Goal: Task Accomplishment & Management: Use online tool/utility

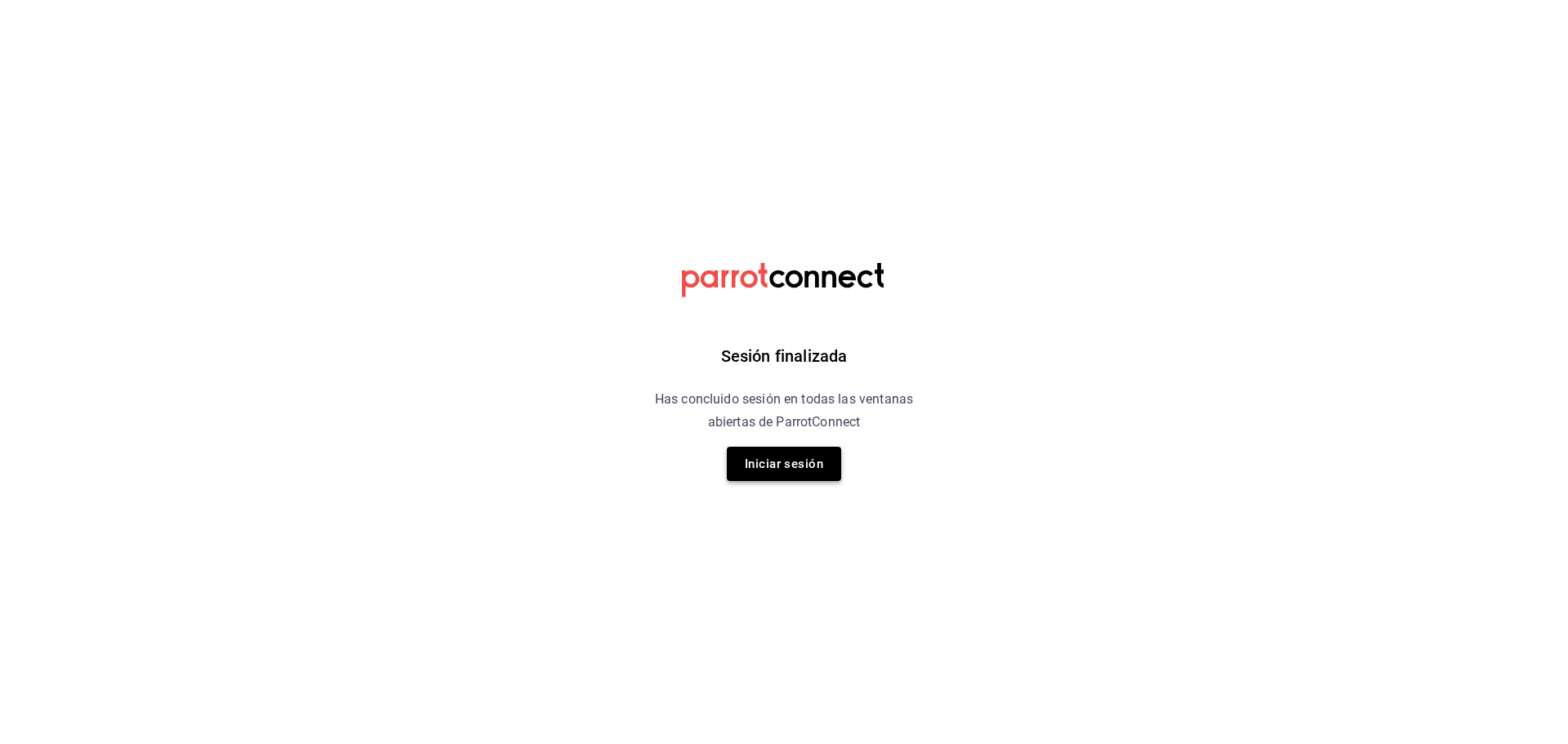
click at [802, 464] on button "Iniciar sesión" at bounding box center [784, 464] width 115 height 34
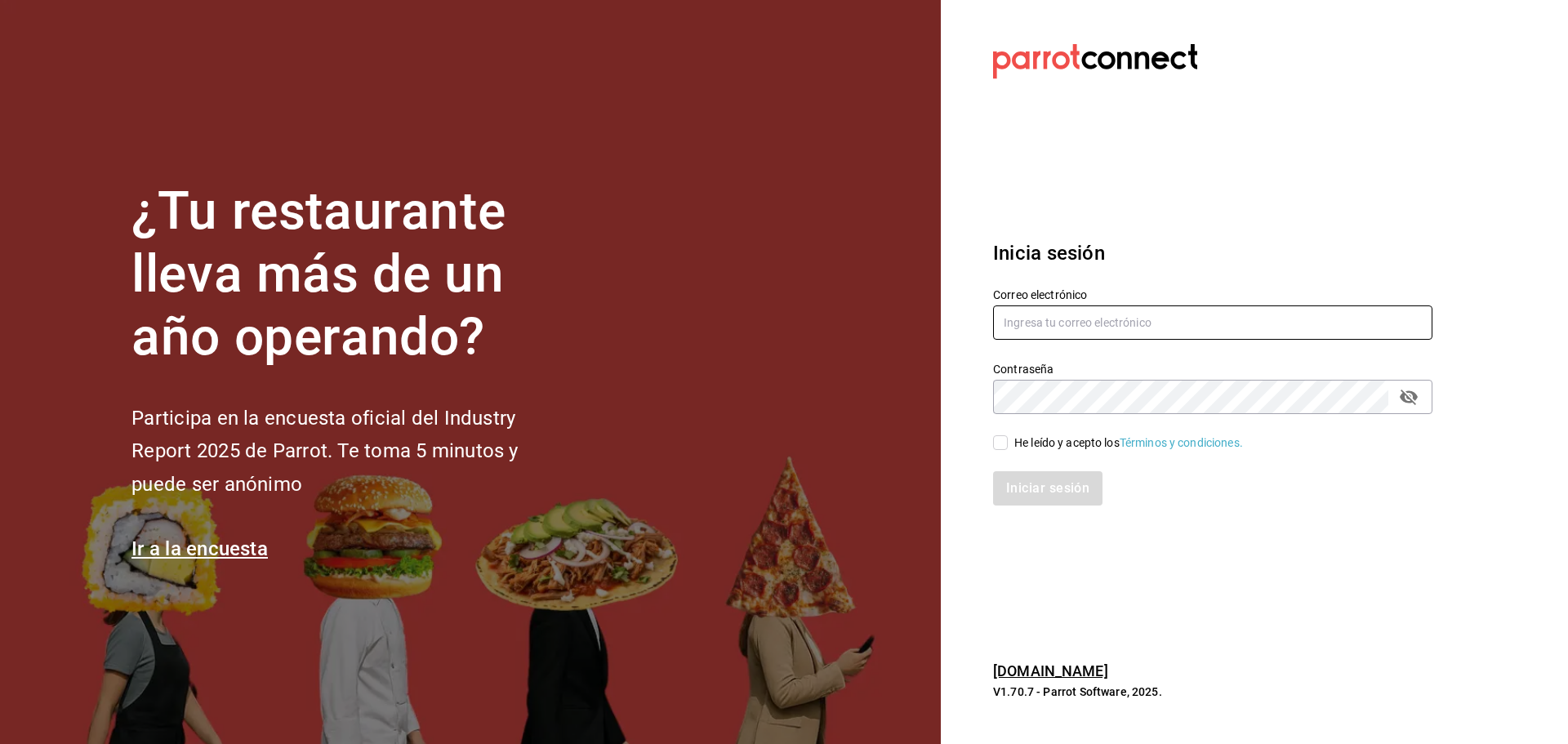
click at [1076, 322] on input "text" at bounding box center [1212, 322] width 439 height 34
type input "facturaswrmx@gmail.com"
click at [1010, 446] on span "He leído y acepto los Términos y condiciones." at bounding box center [1124, 443] width 235 height 17
click at [1007, 446] on input "He leído y acepto los Términos y condiciones." at bounding box center [999, 442] width 15 height 15
checkbox input "true"
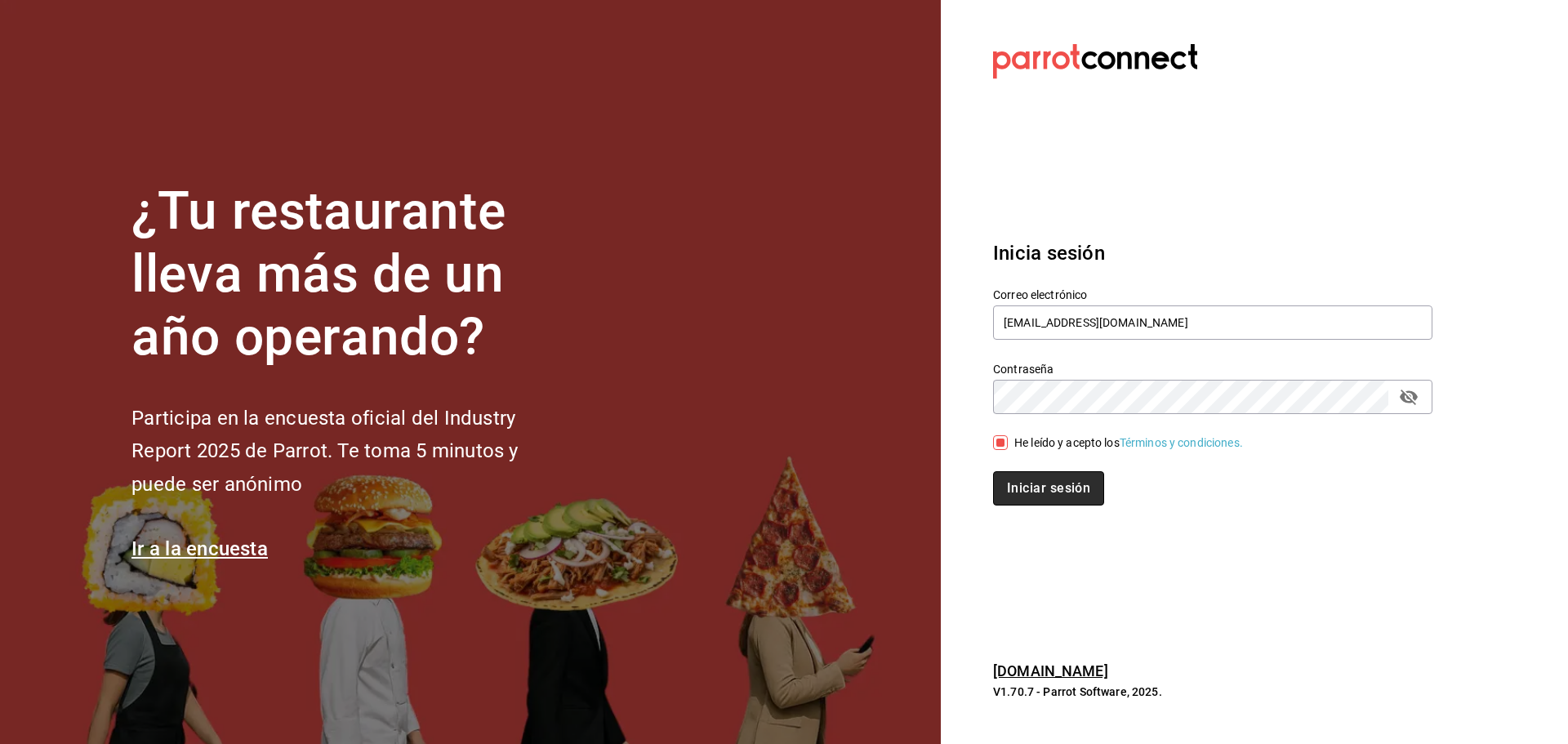
click at [1031, 496] on button "Iniciar sesión" at bounding box center [1048, 488] width 111 height 34
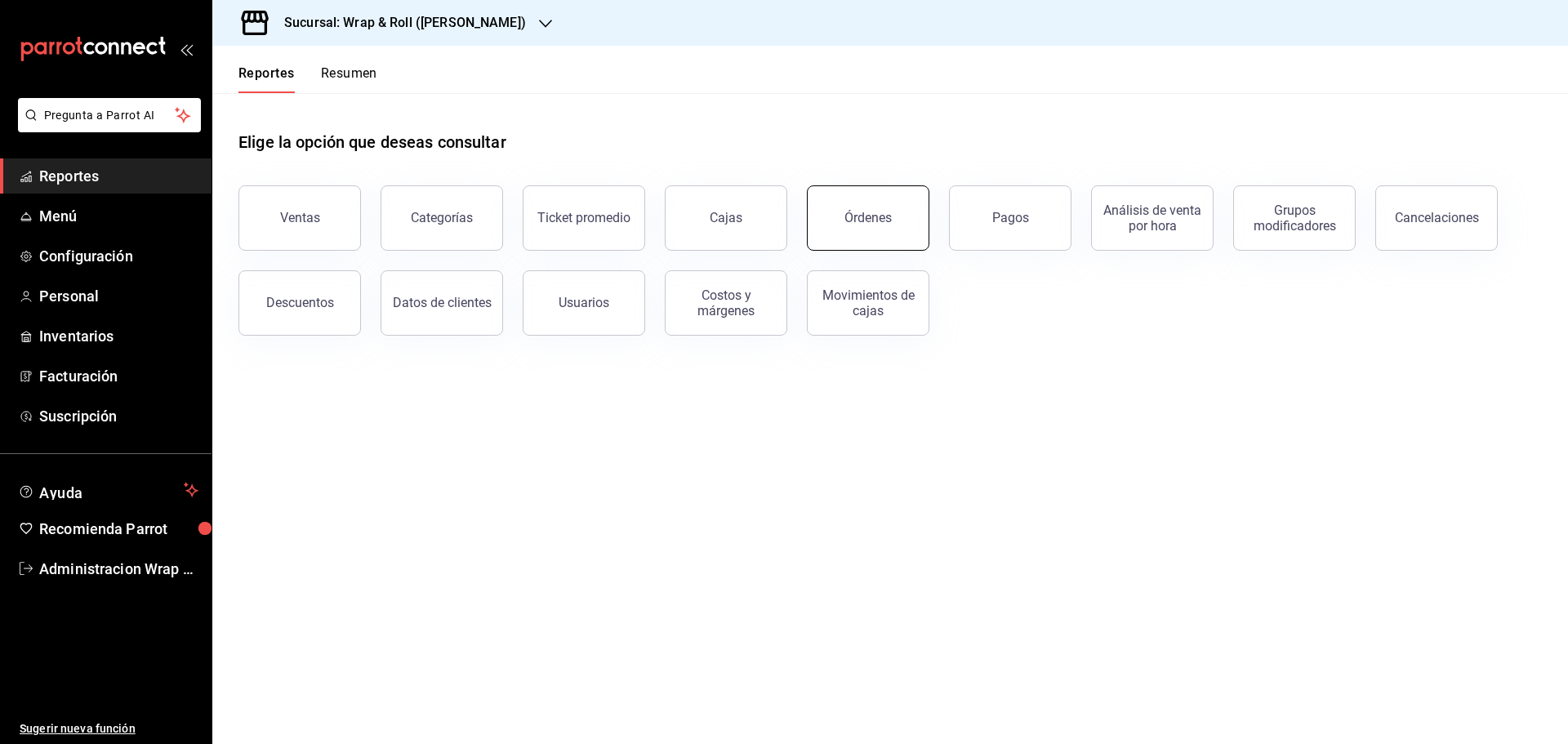
click at [921, 218] on button "Órdenes" at bounding box center [868, 218] width 122 height 65
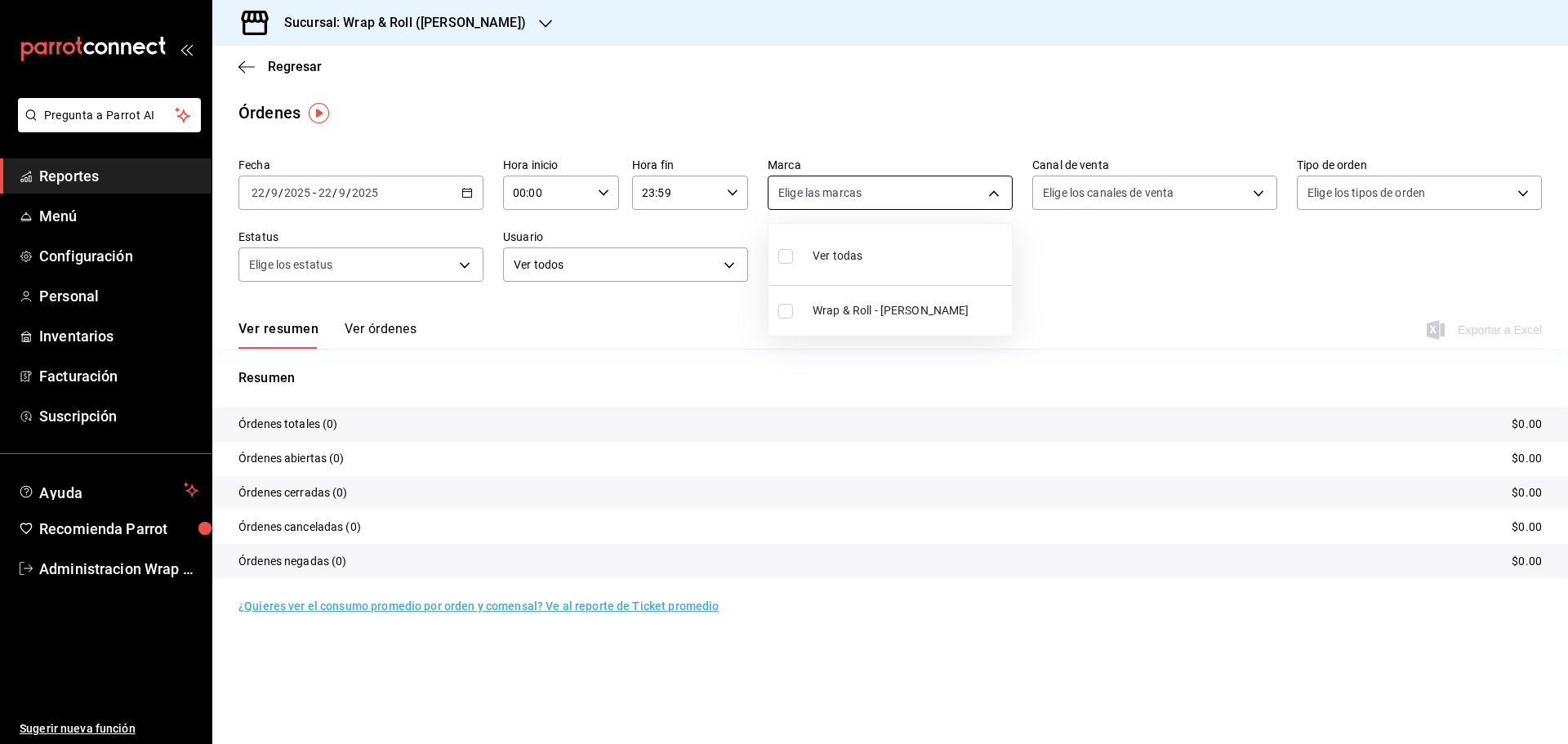
click at [991, 179] on body "Pregunta a Parrot AI Reportes Menú Configuración Personal Inventarios Facturaci…" at bounding box center [784, 372] width 1568 height 744
click at [615, 289] on div at bounding box center [784, 372] width 1568 height 744
click at [506, 29] on div "Sucursal: Wrap & Roll ([PERSON_NAME])" at bounding box center [392, 22] width 333 height 45
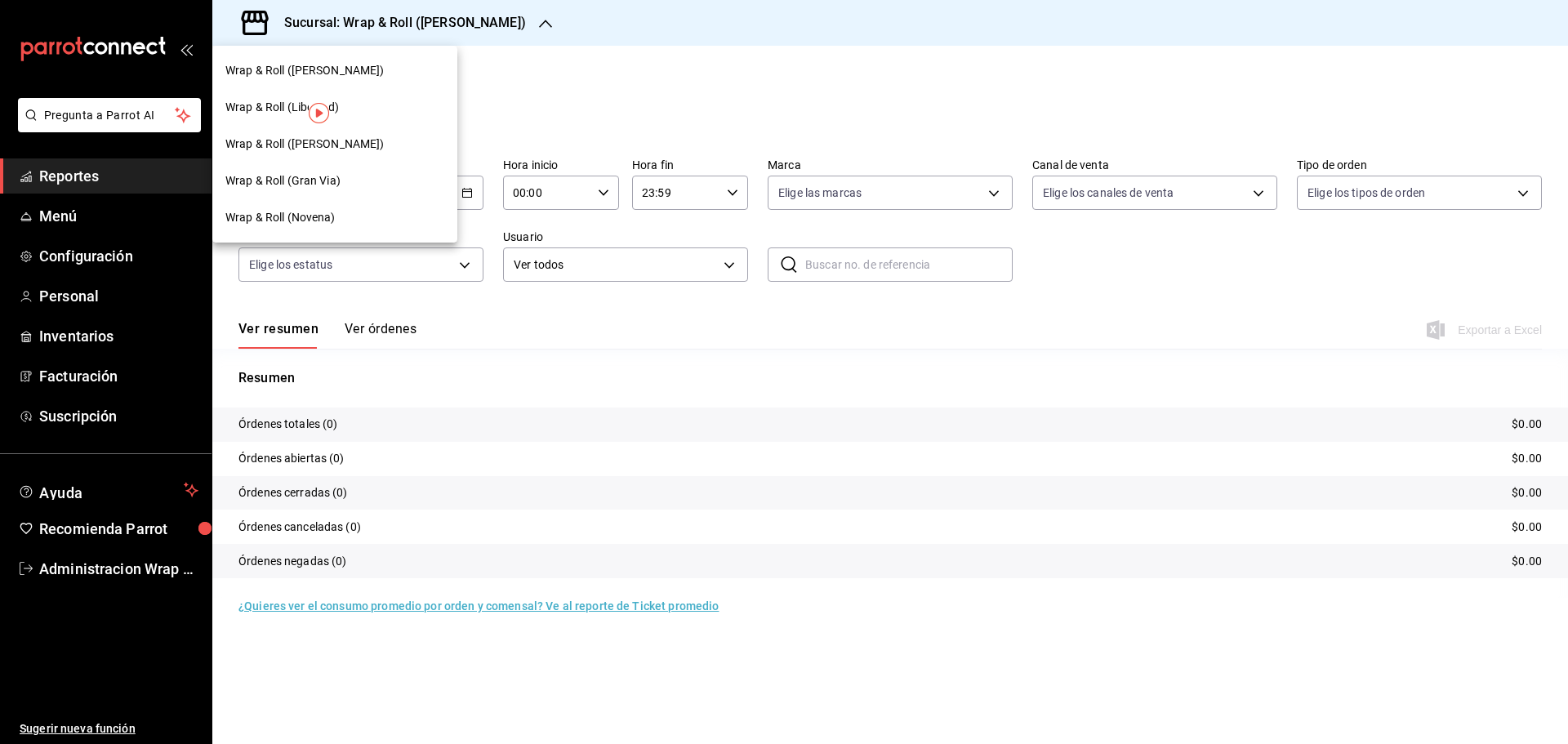
click at [309, 212] on span "Wrap & Roll (Novena)" at bounding box center [280, 217] width 110 height 17
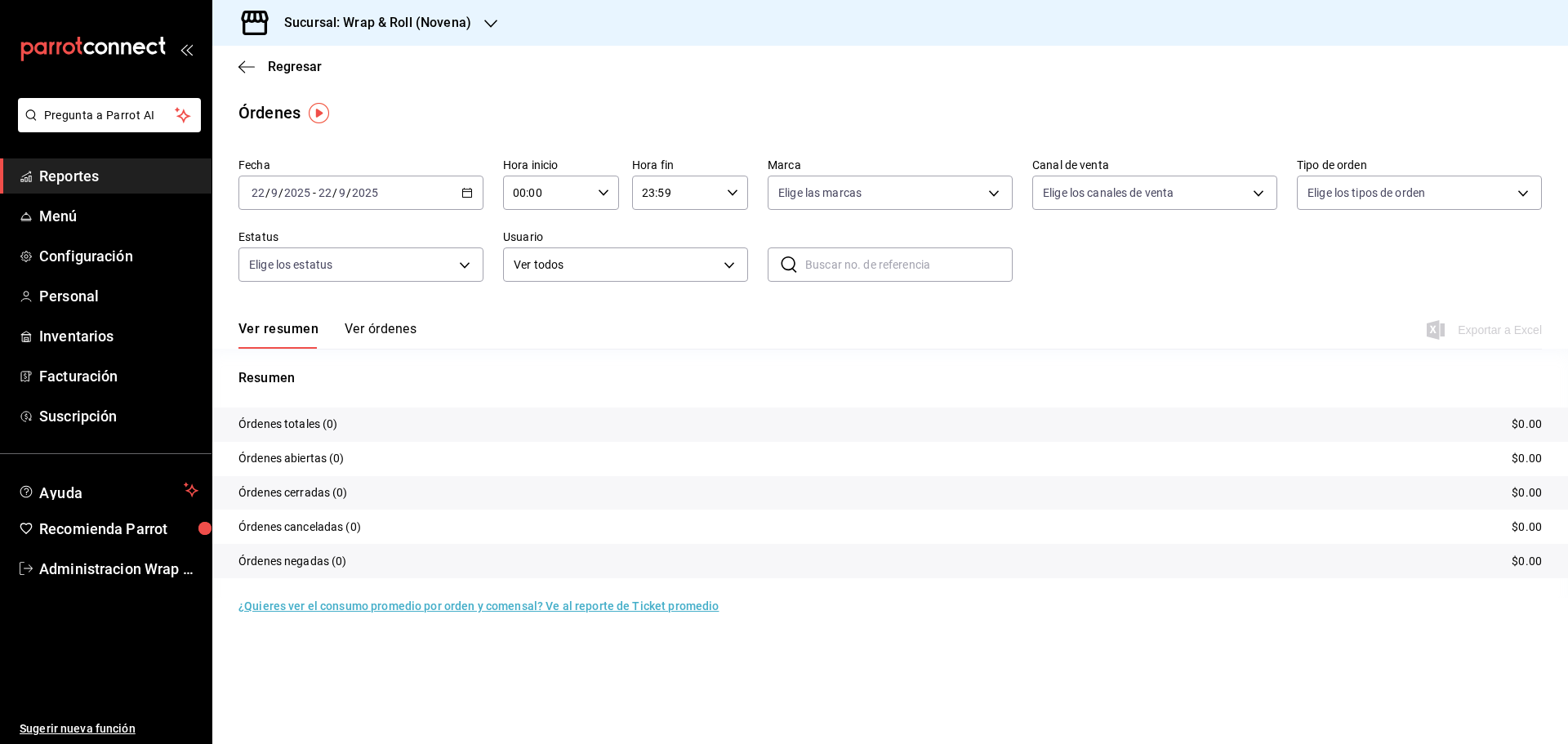
click at [463, 193] on icon "button" at bounding box center [467, 192] width 11 height 11
click at [282, 438] on li "Rango de fechas" at bounding box center [315, 426] width 153 height 37
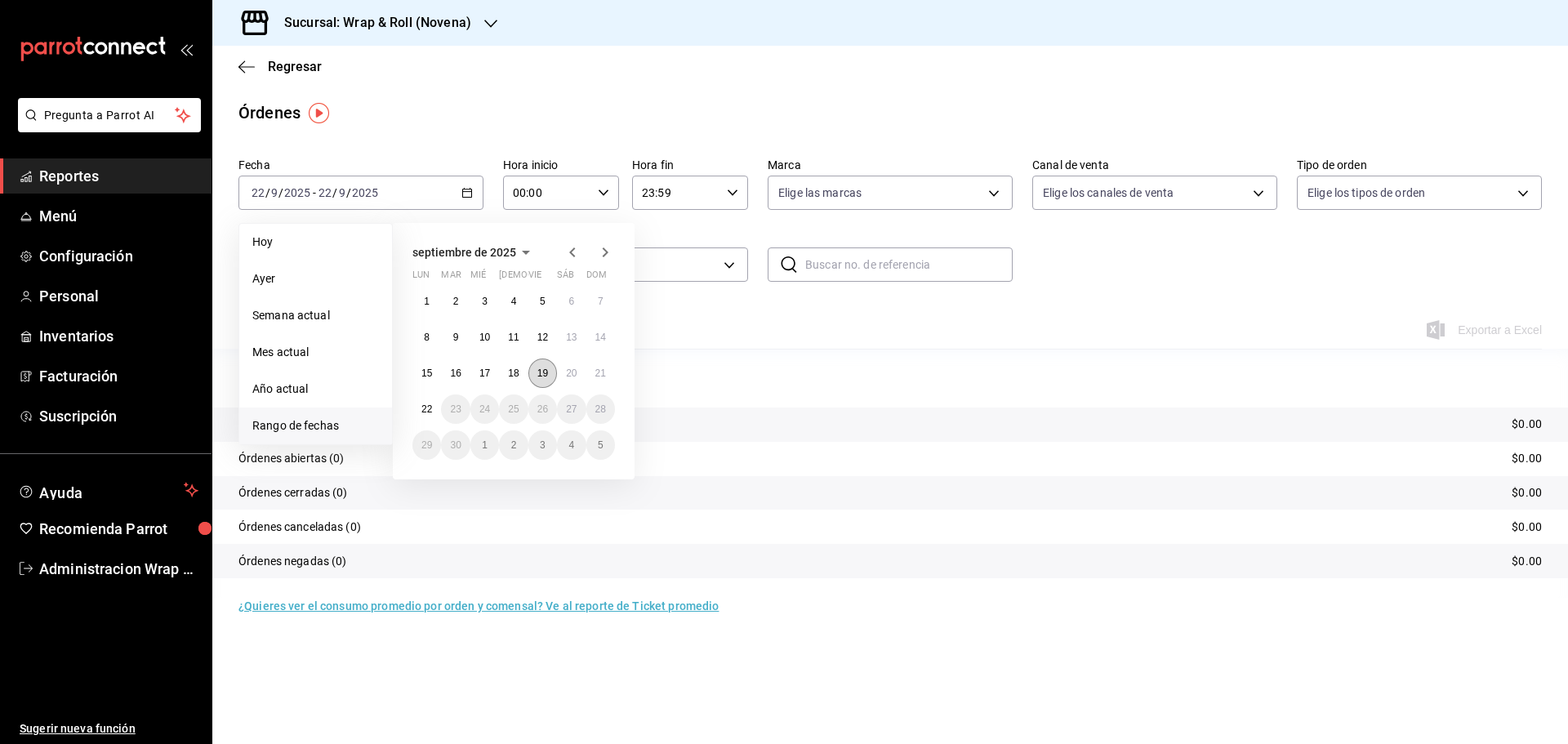
click at [541, 378] on abbr "19" at bounding box center [542, 373] width 10 height 11
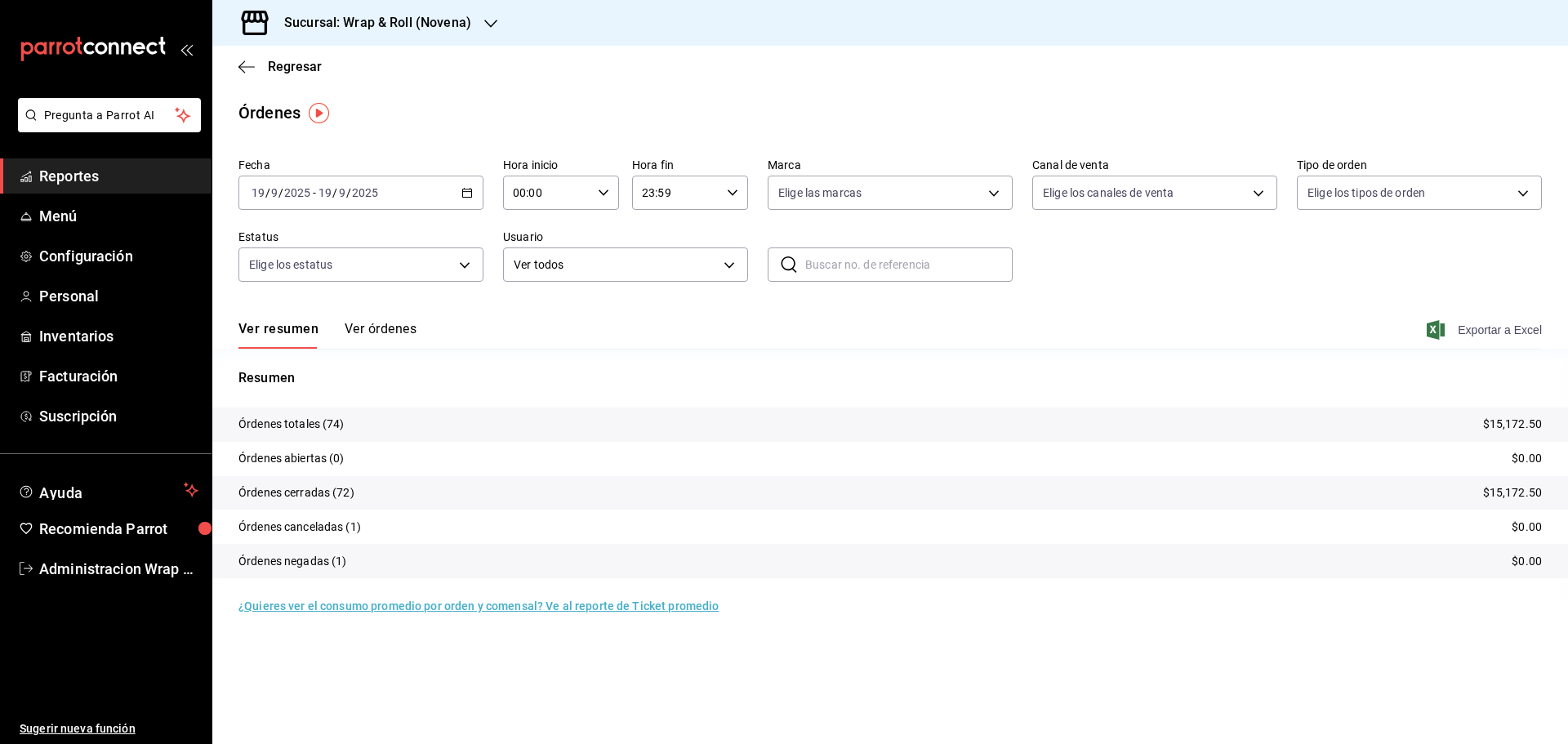
click at [1500, 328] on span "Exportar a Excel" at bounding box center [1485, 329] width 112 height 20
click at [489, 25] on icon "button" at bounding box center [490, 23] width 13 height 13
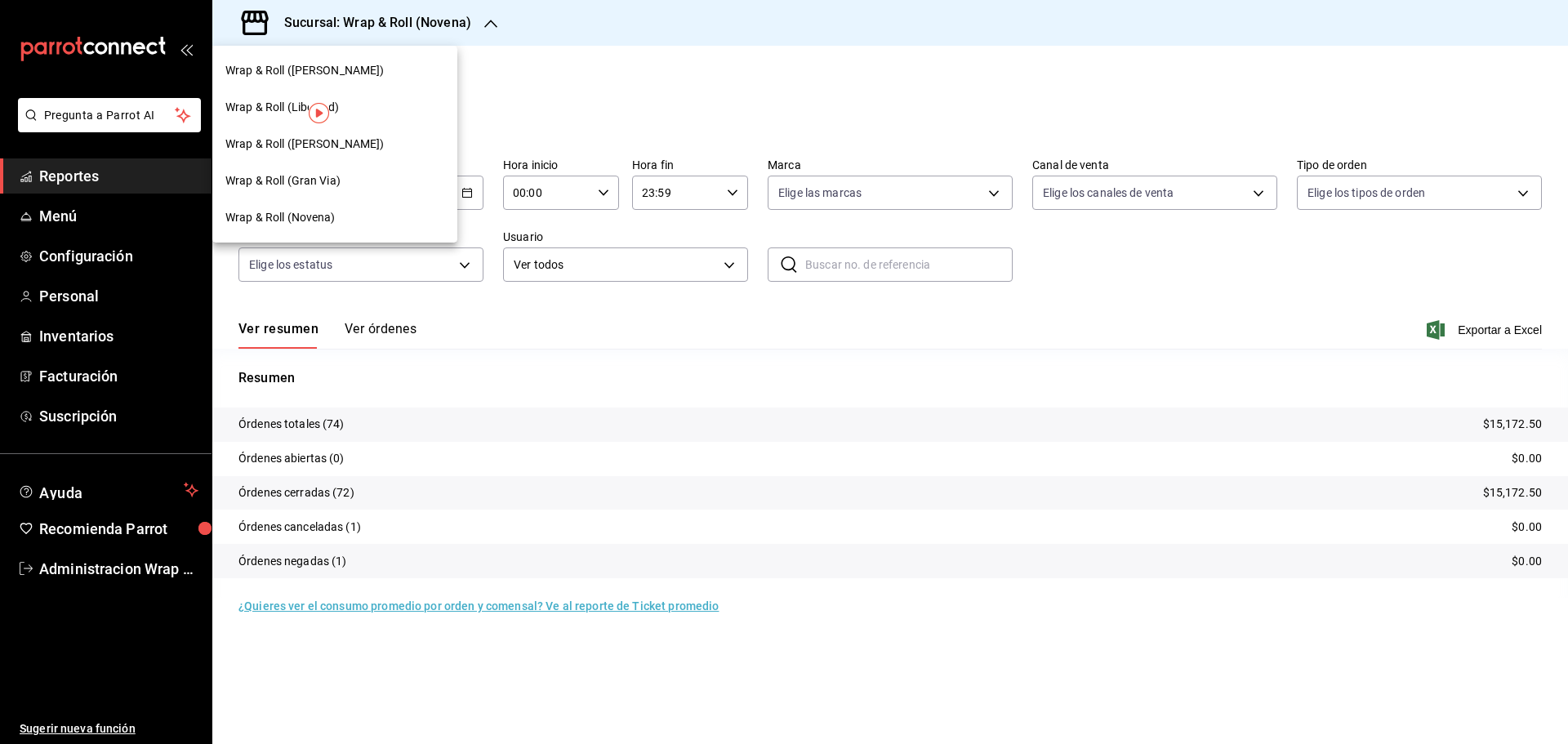
click at [333, 149] on span "Wrap & Roll ([PERSON_NAME])" at bounding box center [305, 145] width 159 height 17
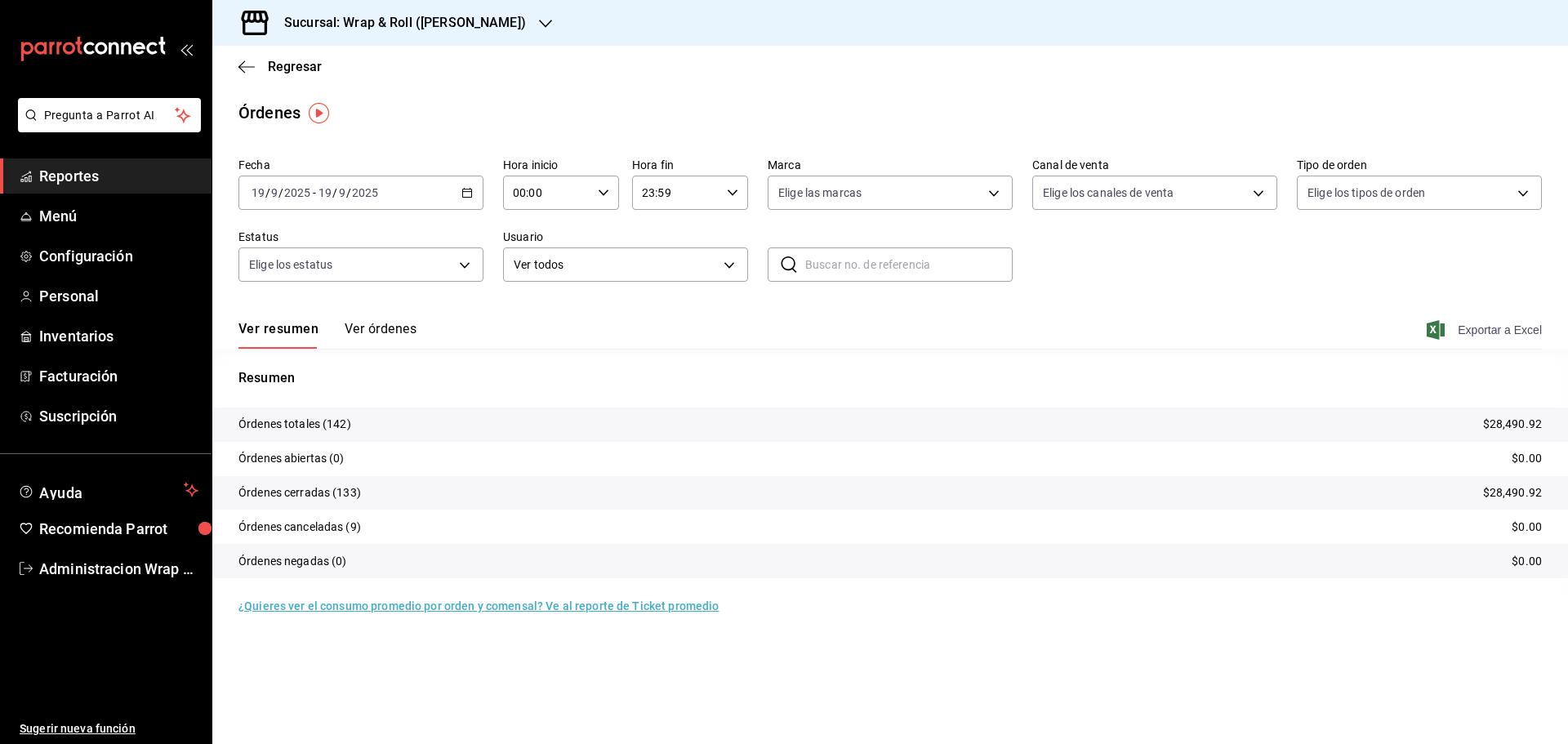
click at [1517, 331] on span "Exportar a Excel" at bounding box center [1485, 329] width 112 height 20
click at [539, 20] on icon "button" at bounding box center [545, 23] width 13 height 13
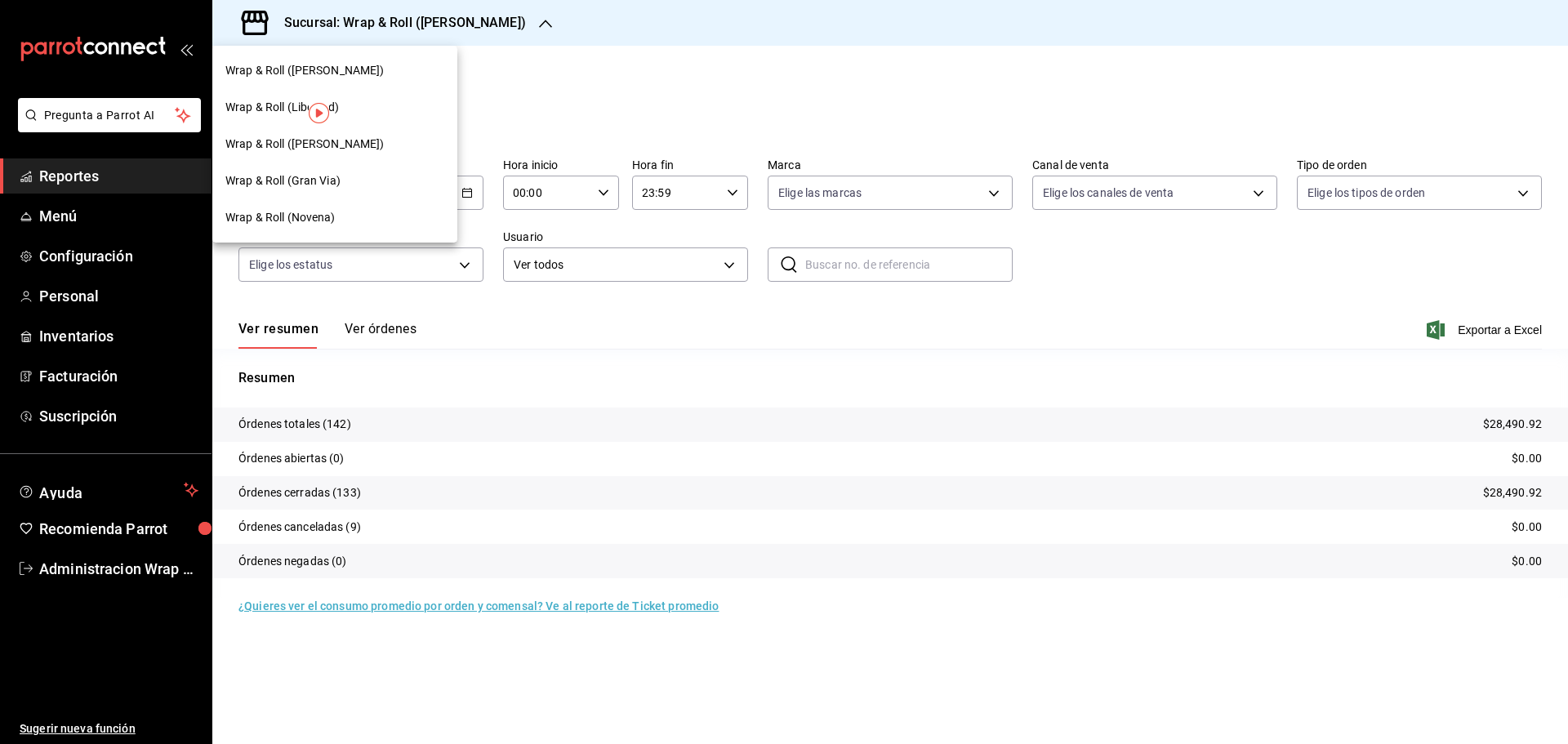
click at [262, 182] on span "Wrap & Roll (Gran Via)" at bounding box center [283, 180] width 115 height 17
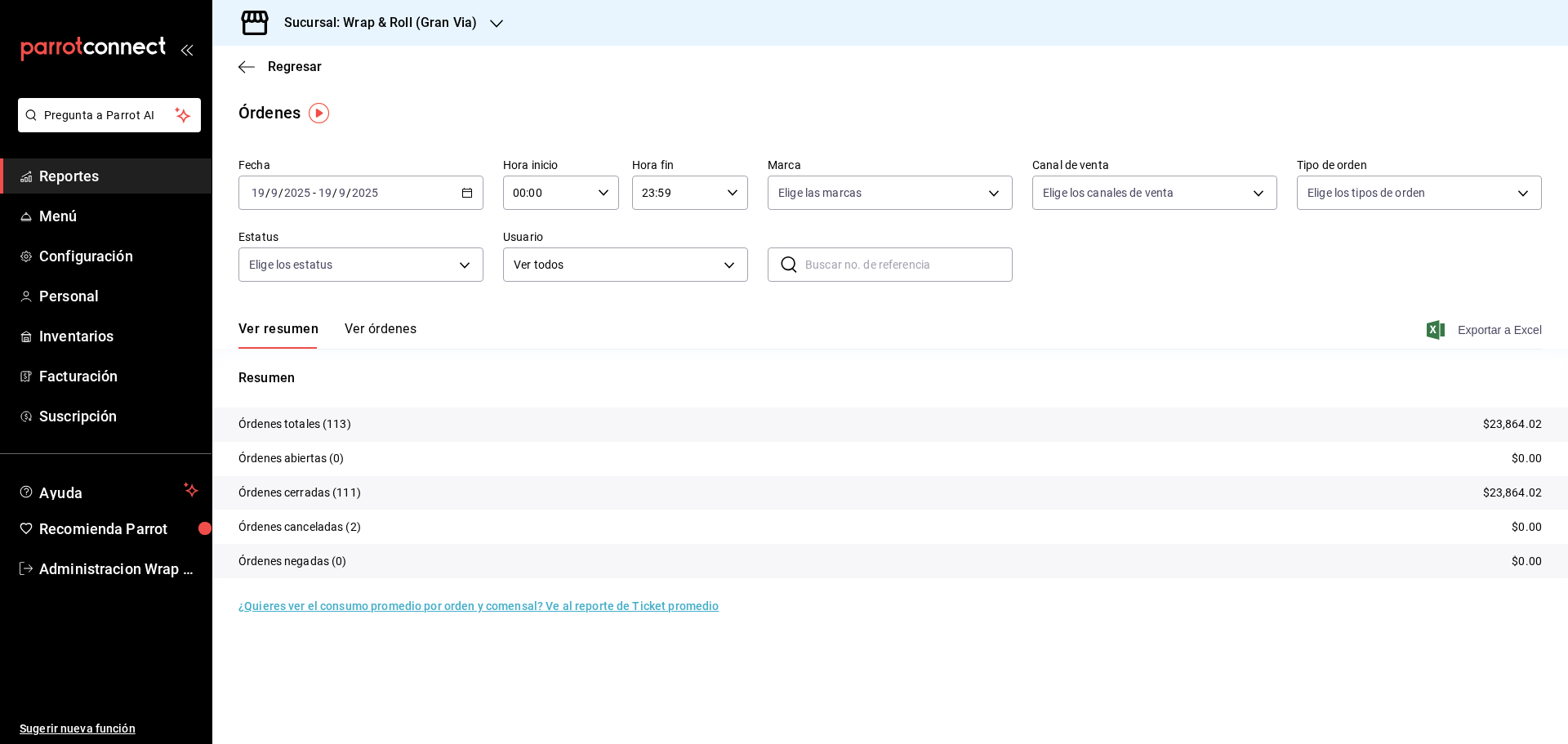
click at [1477, 325] on span "Exportar a Excel" at bounding box center [1485, 329] width 112 height 20
click at [491, 23] on icon "button" at bounding box center [496, 24] width 13 height 9
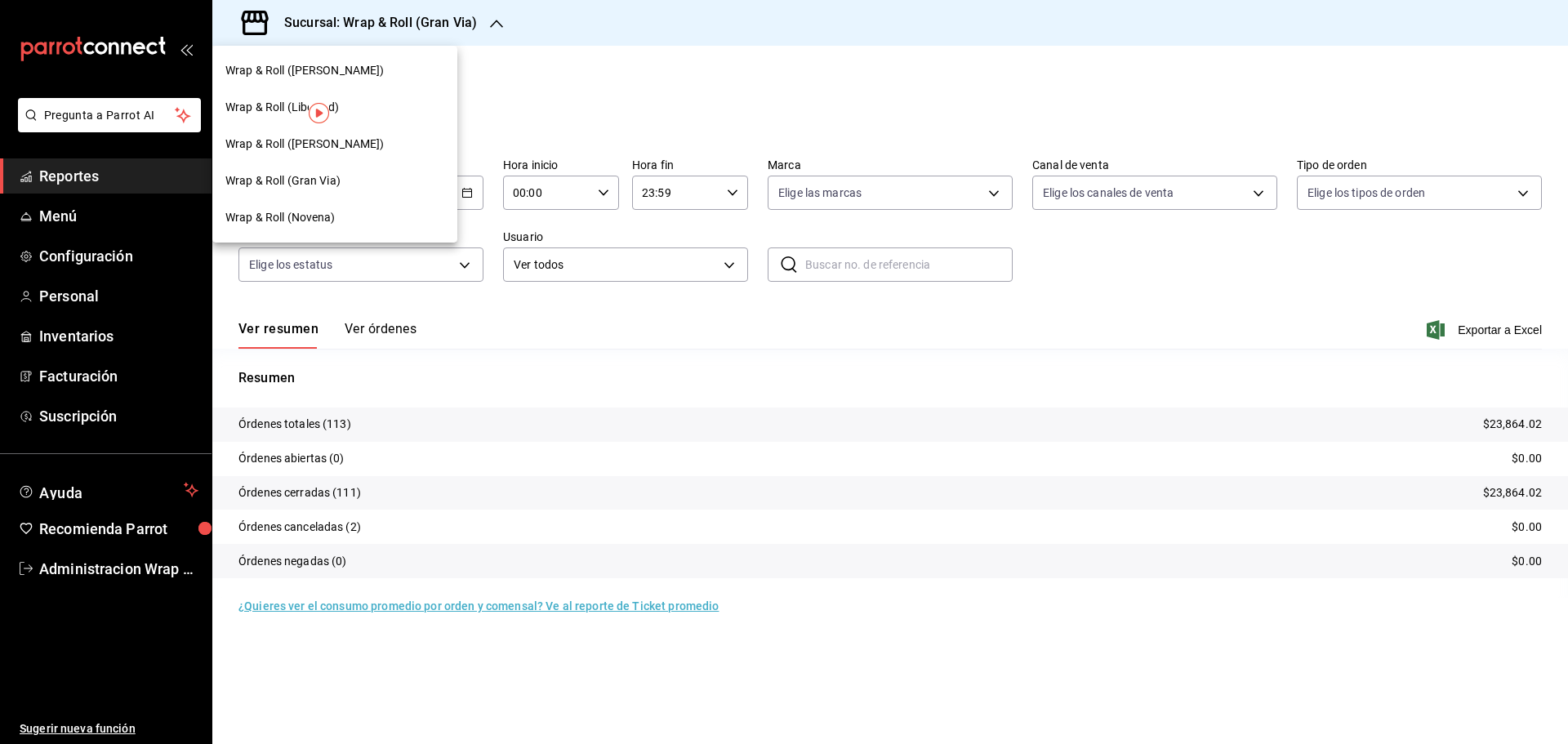
click at [372, 67] on div "Wrap & Roll ([PERSON_NAME])" at bounding box center [335, 71] width 219 height 17
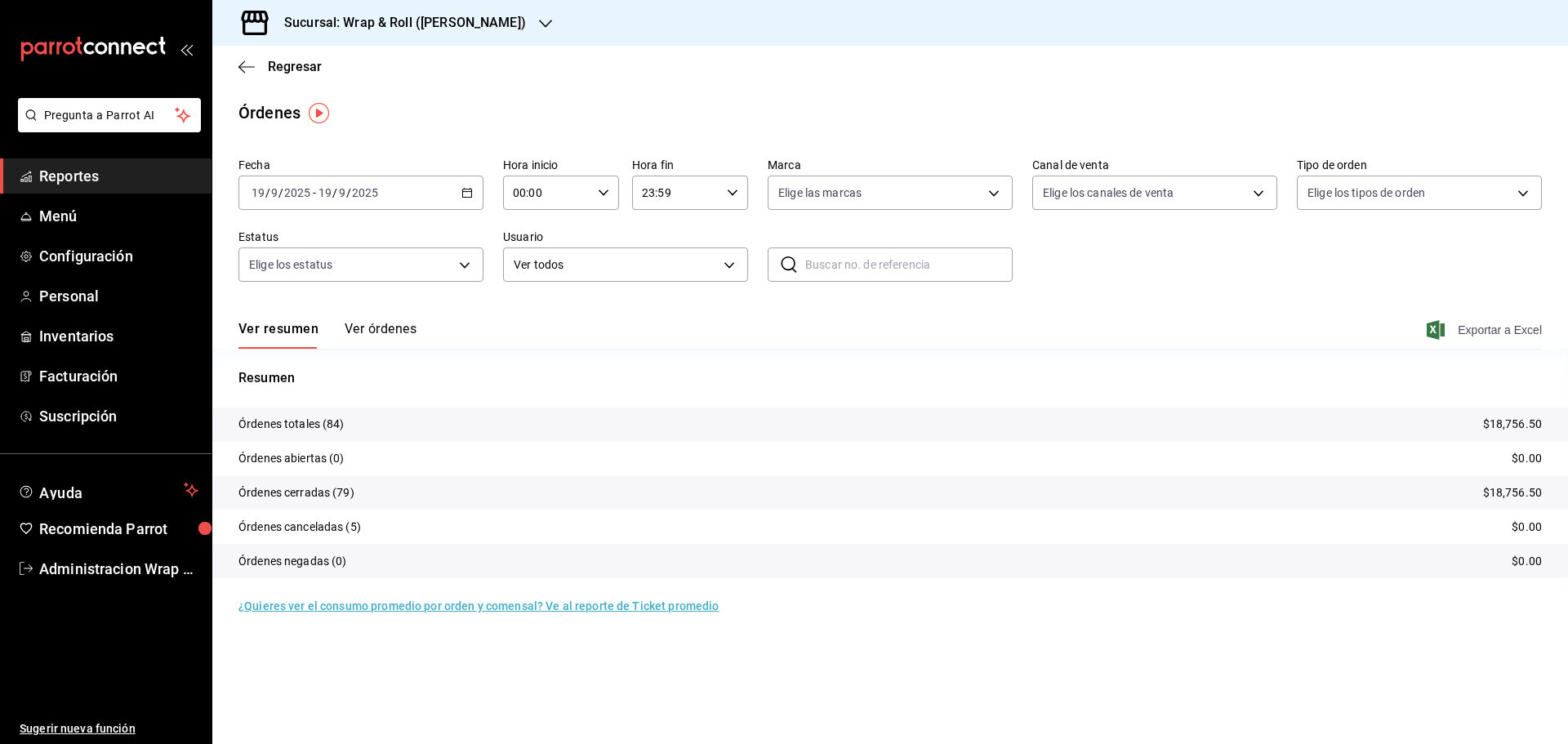
click at [1512, 327] on span "Exportar a Excel" at bounding box center [1485, 329] width 112 height 20
click at [468, 185] on div "[DATE] [DATE] - [DATE] [DATE]" at bounding box center [361, 192] width 245 height 34
click at [311, 421] on span "Rango de fechas" at bounding box center [315, 426] width 127 height 17
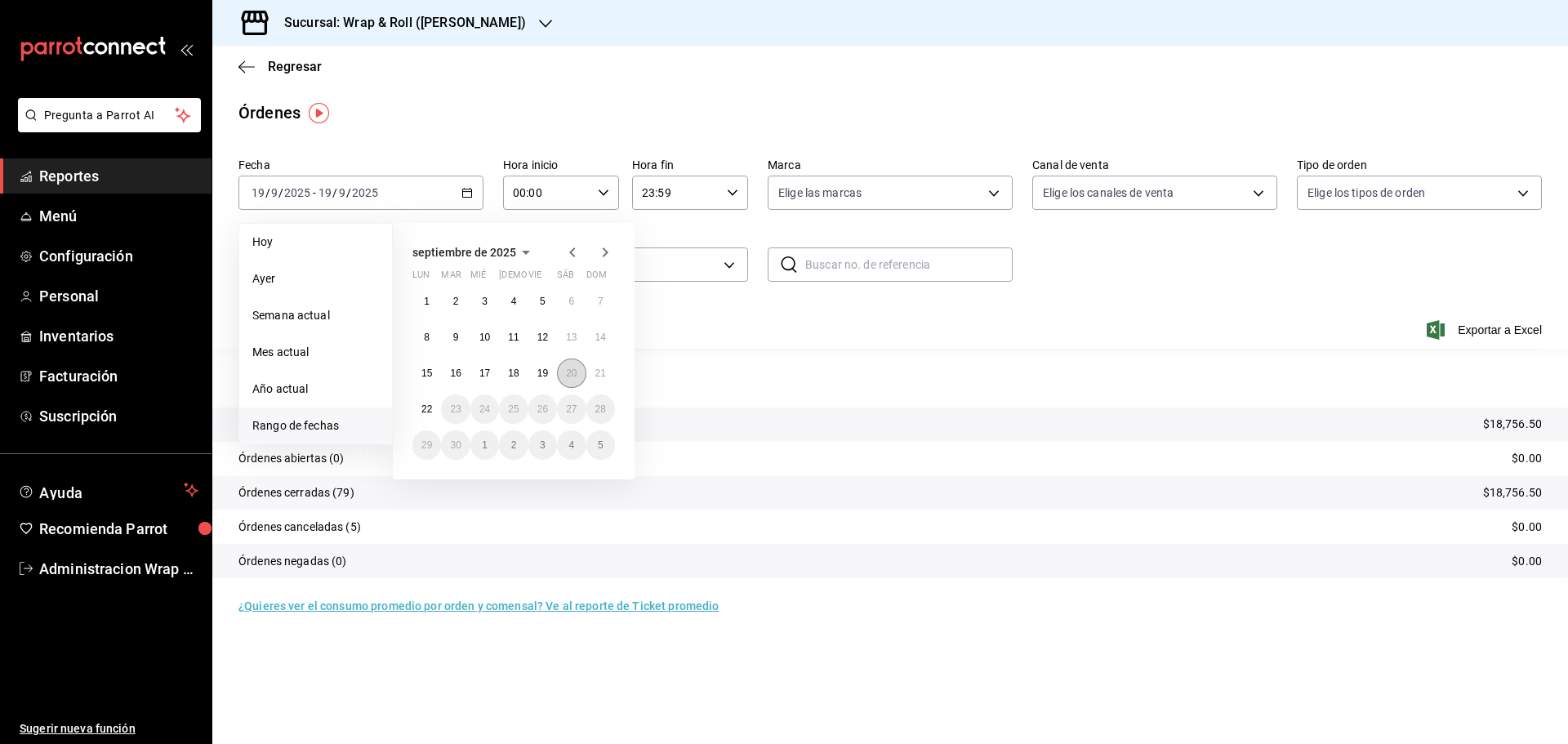
click at [581, 376] on button "20" at bounding box center [570, 373] width 28 height 29
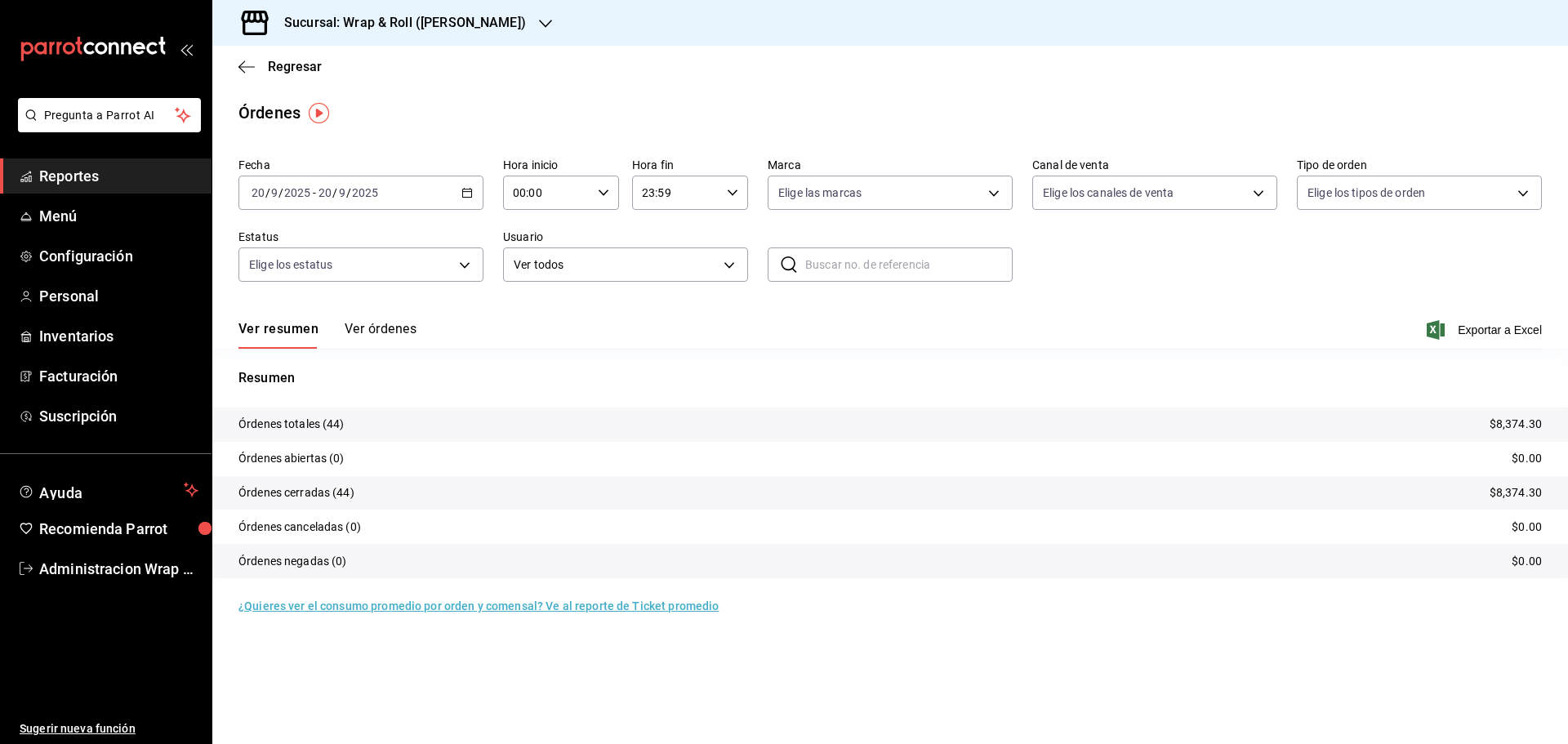
click at [539, 15] on div at bounding box center [545, 23] width 13 height 17
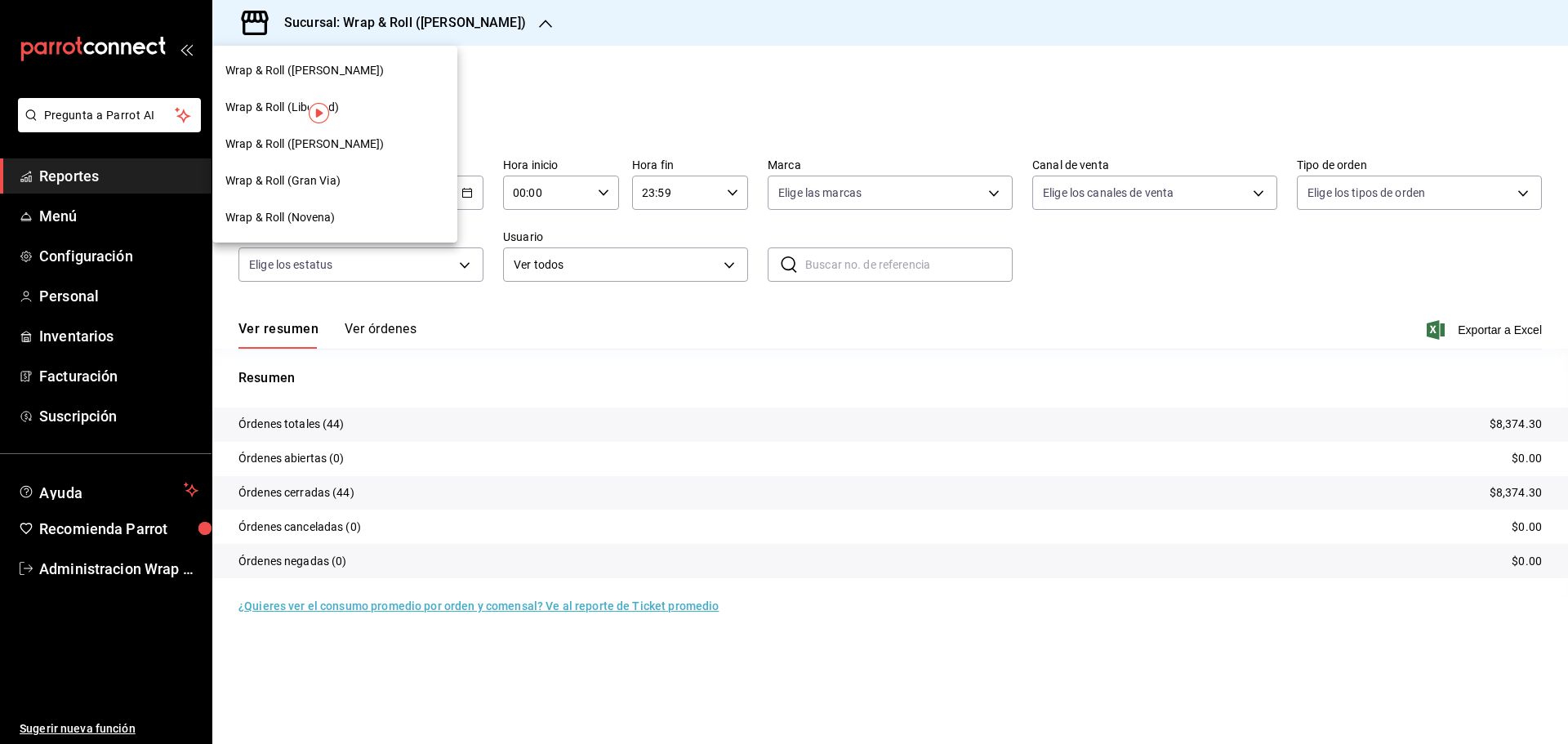
click at [341, 225] on div "Wrap & Roll (Novena)" at bounding box center [335, 217] width 219 height 17
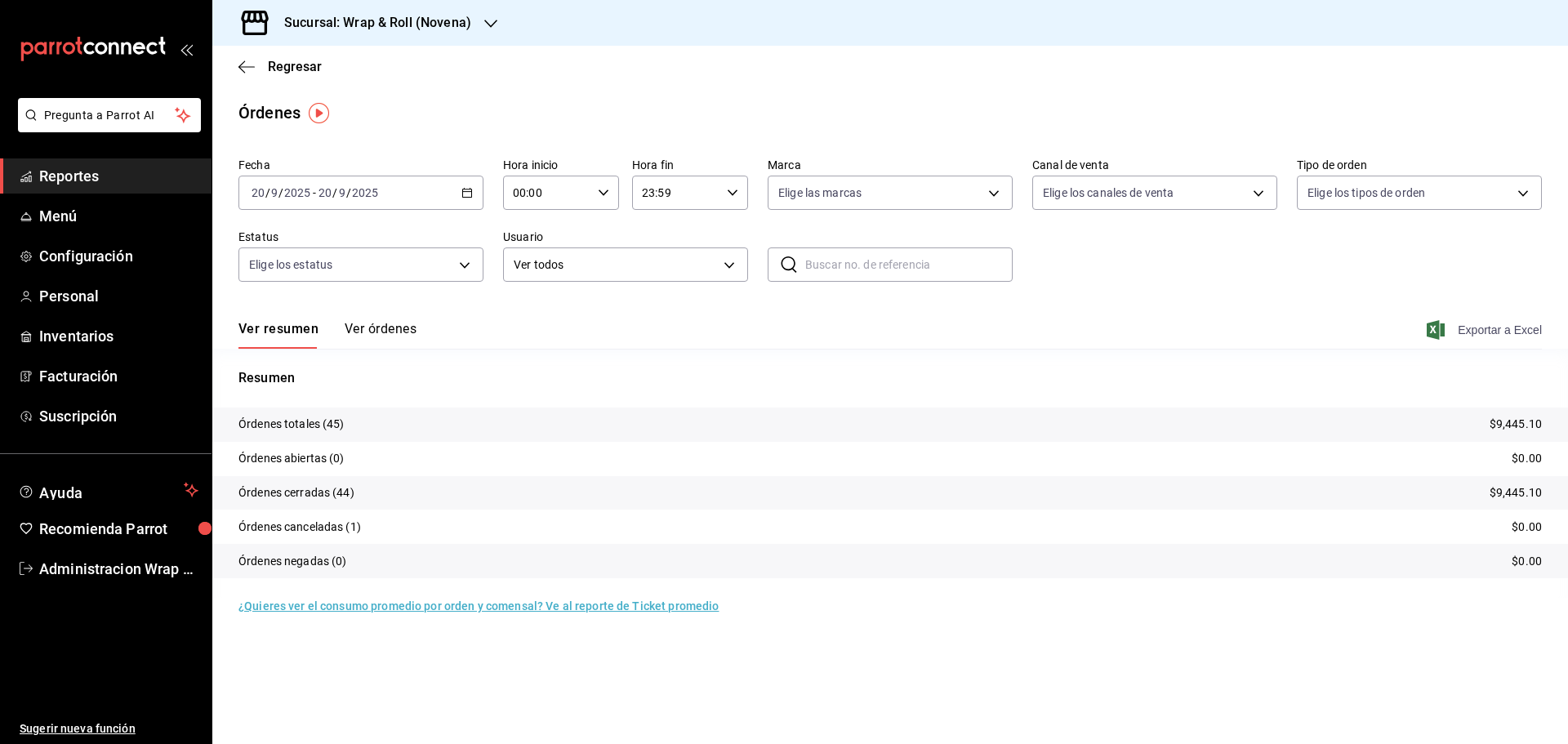
click at [1509, 335] on span "Exportar a Excel" at bounding box center [1485, 329] width 112 height 20
click at [491, 15] on div at bounding box center [490, 23] width 13 height 17
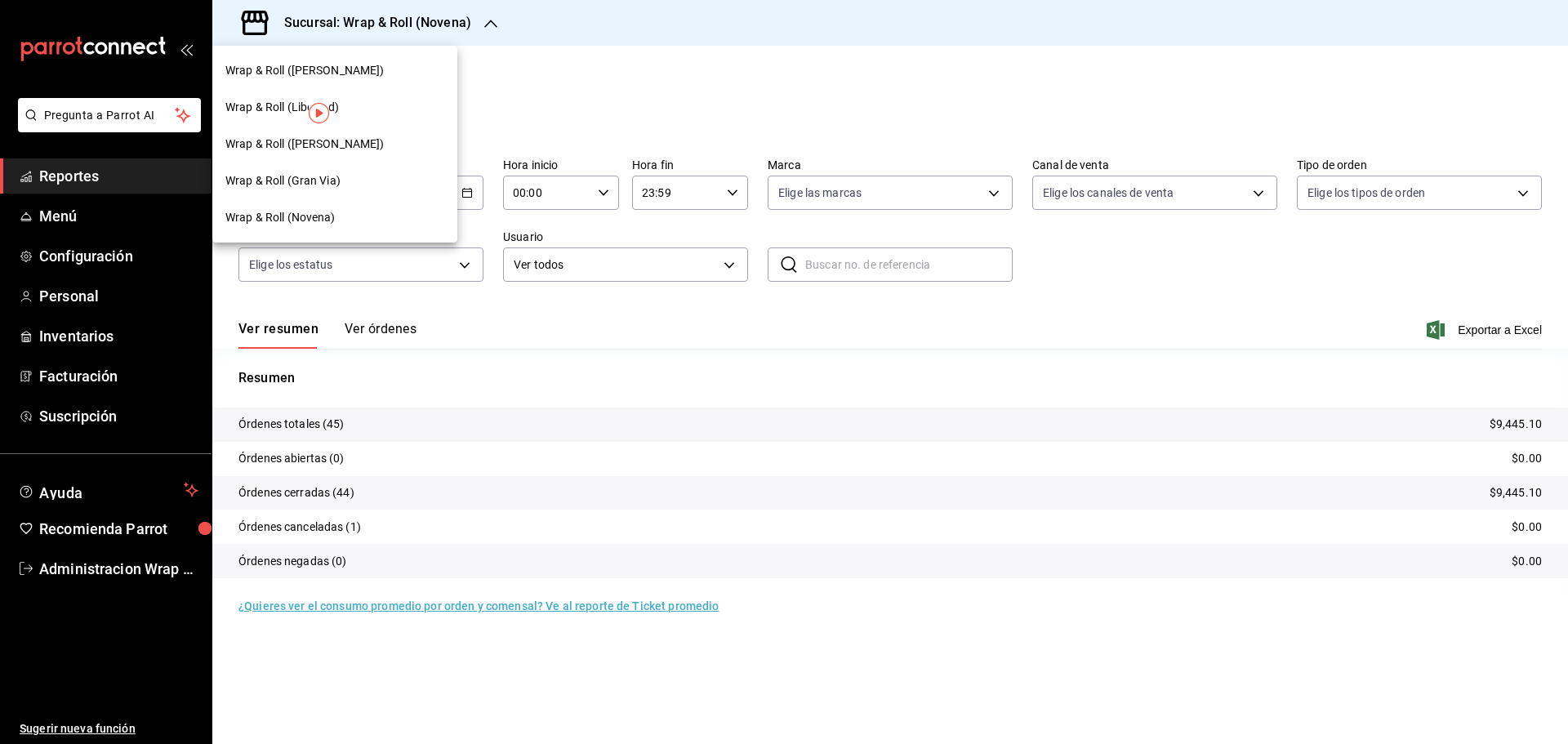
click at [350, 141] on span "Wrap & Roll ([PERSON_NAME])" at bounding box center [305, 145] width 159 height 17
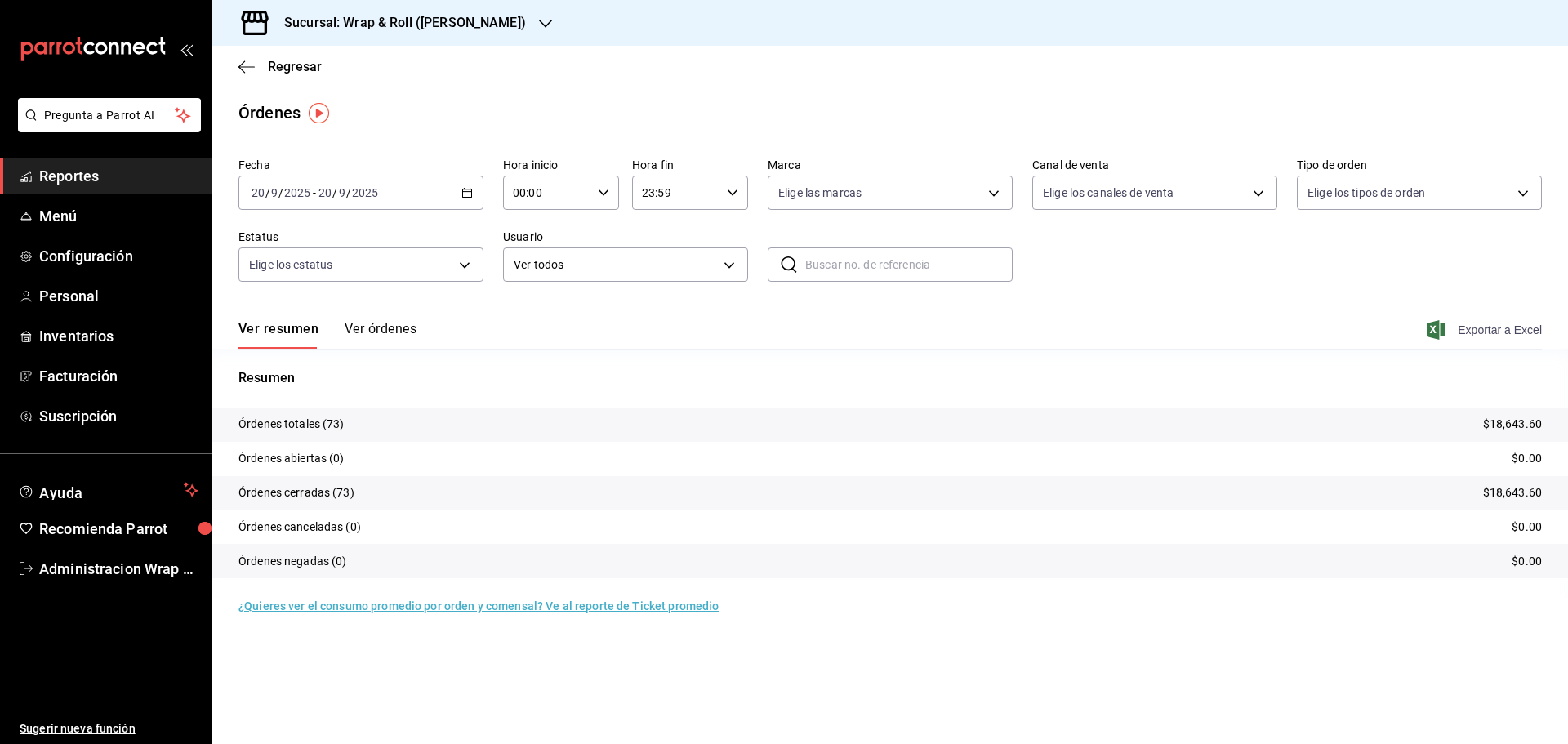
click at [1495, 328] on span "Exportar a Excel" at bounding box center [1485, 329] width 112 height 20
click at [539, 25] on icon "button" at bounding box center [545, 24] width 13 height 9
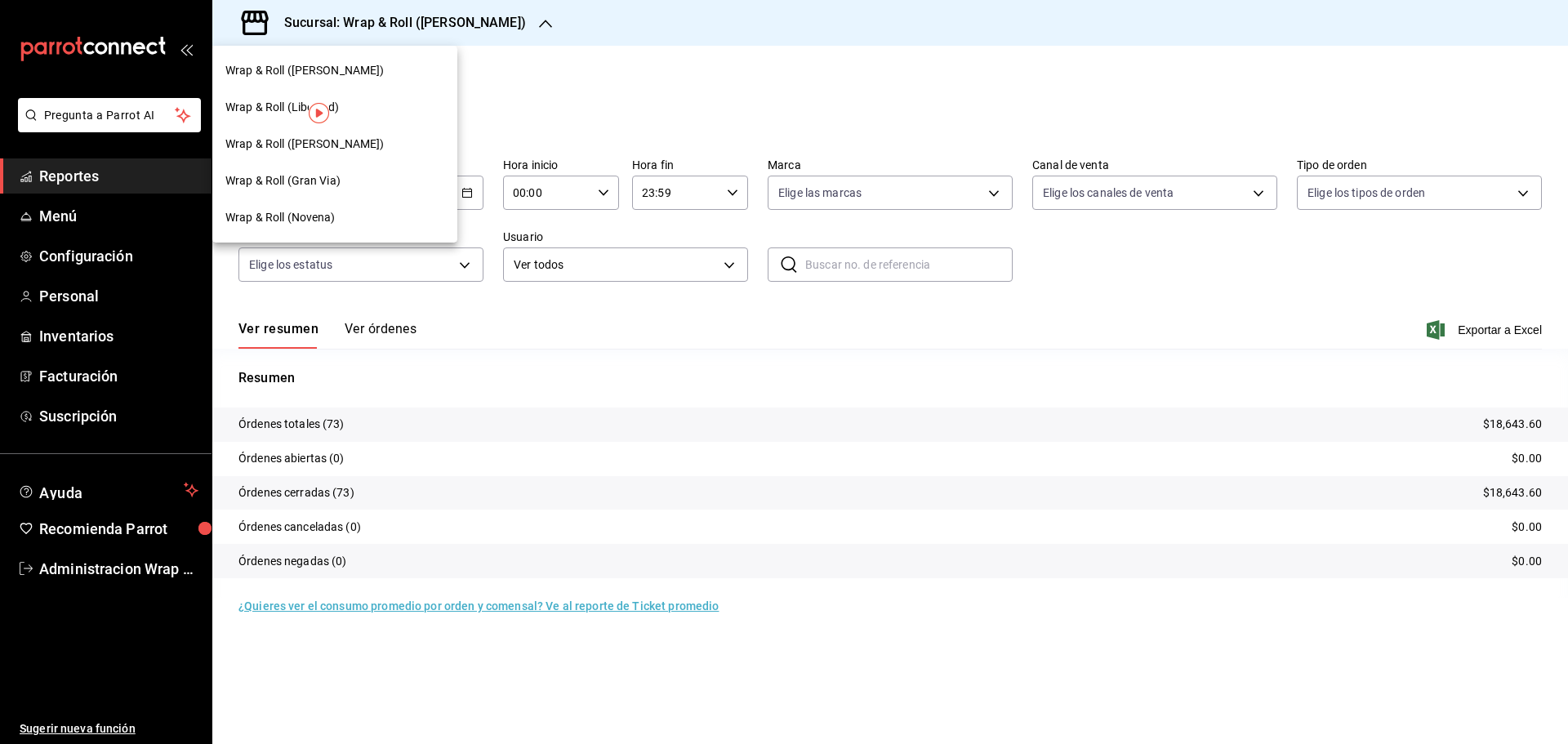
click at [291, 186] on span "Wrap & Roll (Gran Via)" at bounding box center [283, 180] width 115 height 17
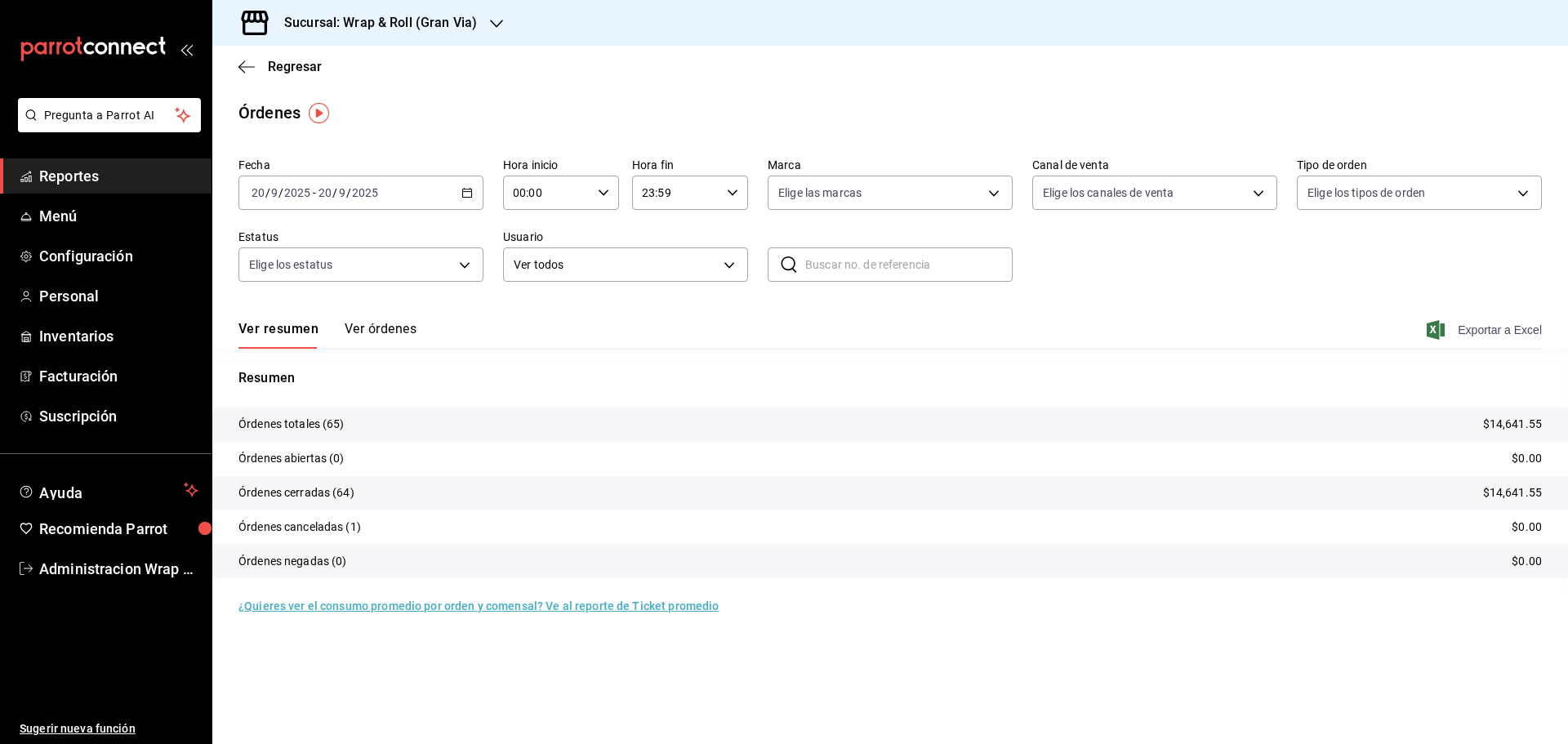
click at [1481, 331] on span "Exportar a Excel" at bounding box center [1485, 329] width 112 height 20
click at [492, 23] on icon "button" at bounding box center [496, 23] width 13 height 13
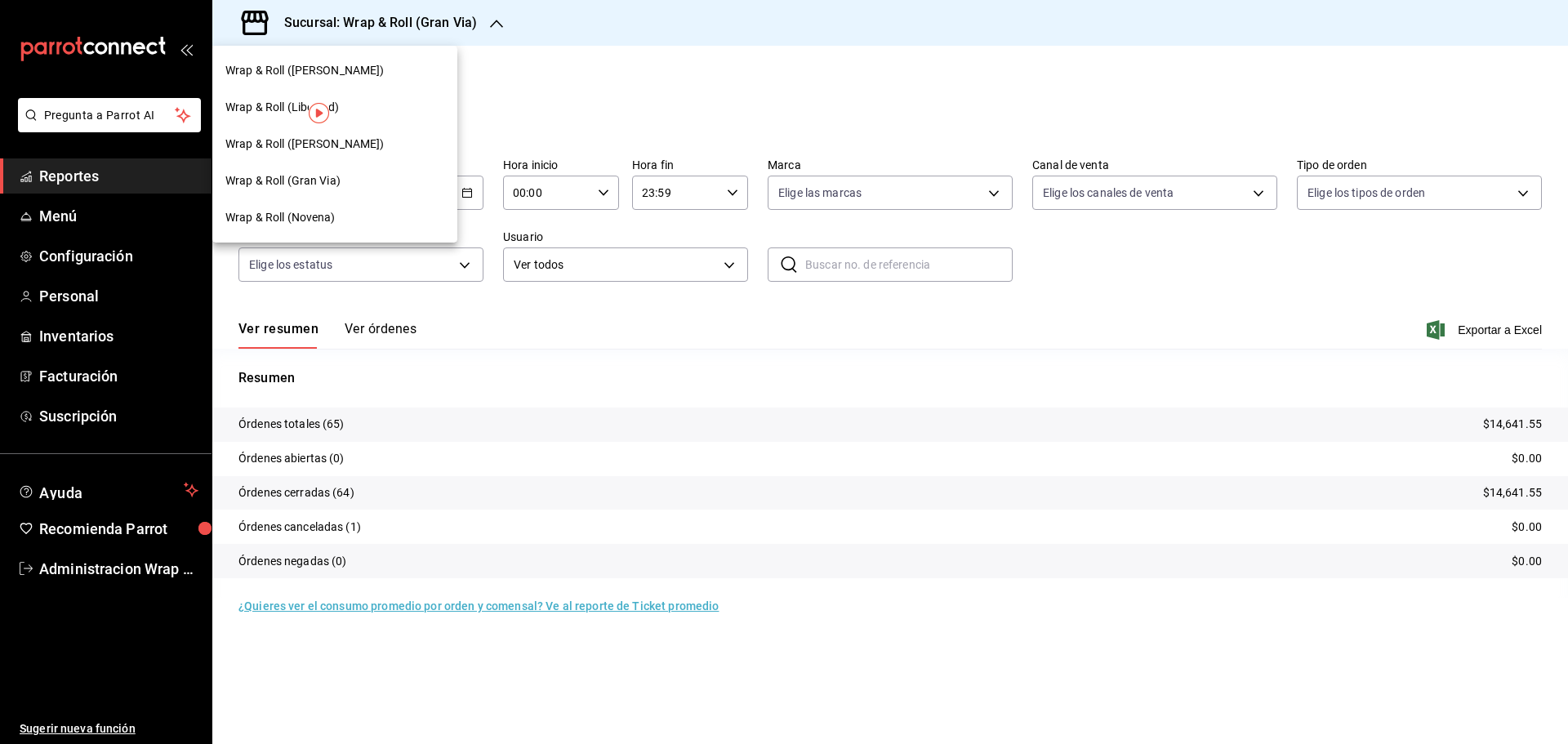
click at [363, 80] on div "Wrap & Roll ([PERSON_NAME])" at bounding box center [334, 70] width 245 height 37
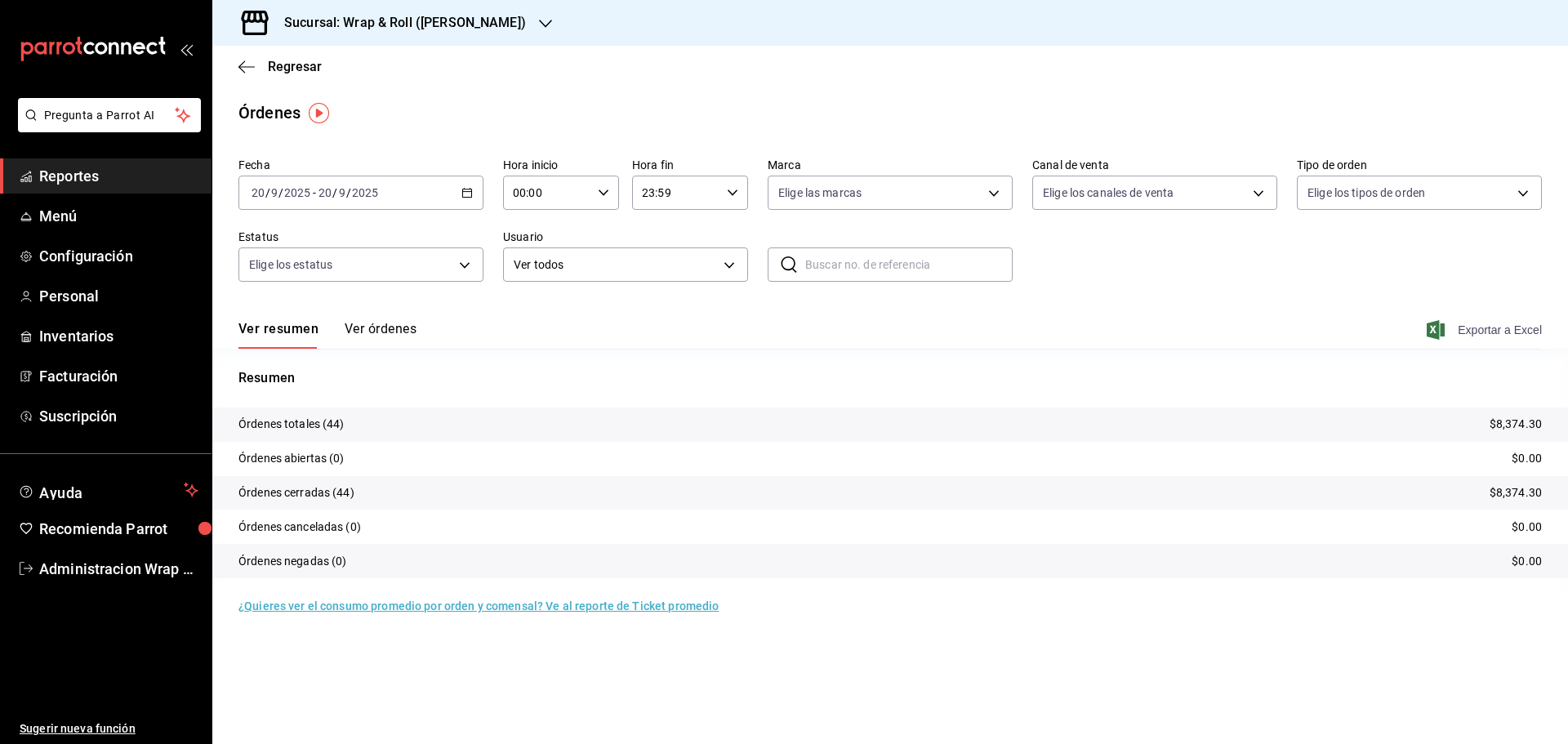
click at [1532, 333] on span "Exportar a Excel" at bounding box center [1485, 329] width 112 height 20
click at [470, 191] on icon "button" at bounding box center [467, 192] width 11 height 11
click at [324, 426] on span "Rango de fechas" at bounding box center [315, 426] width 127 height 17
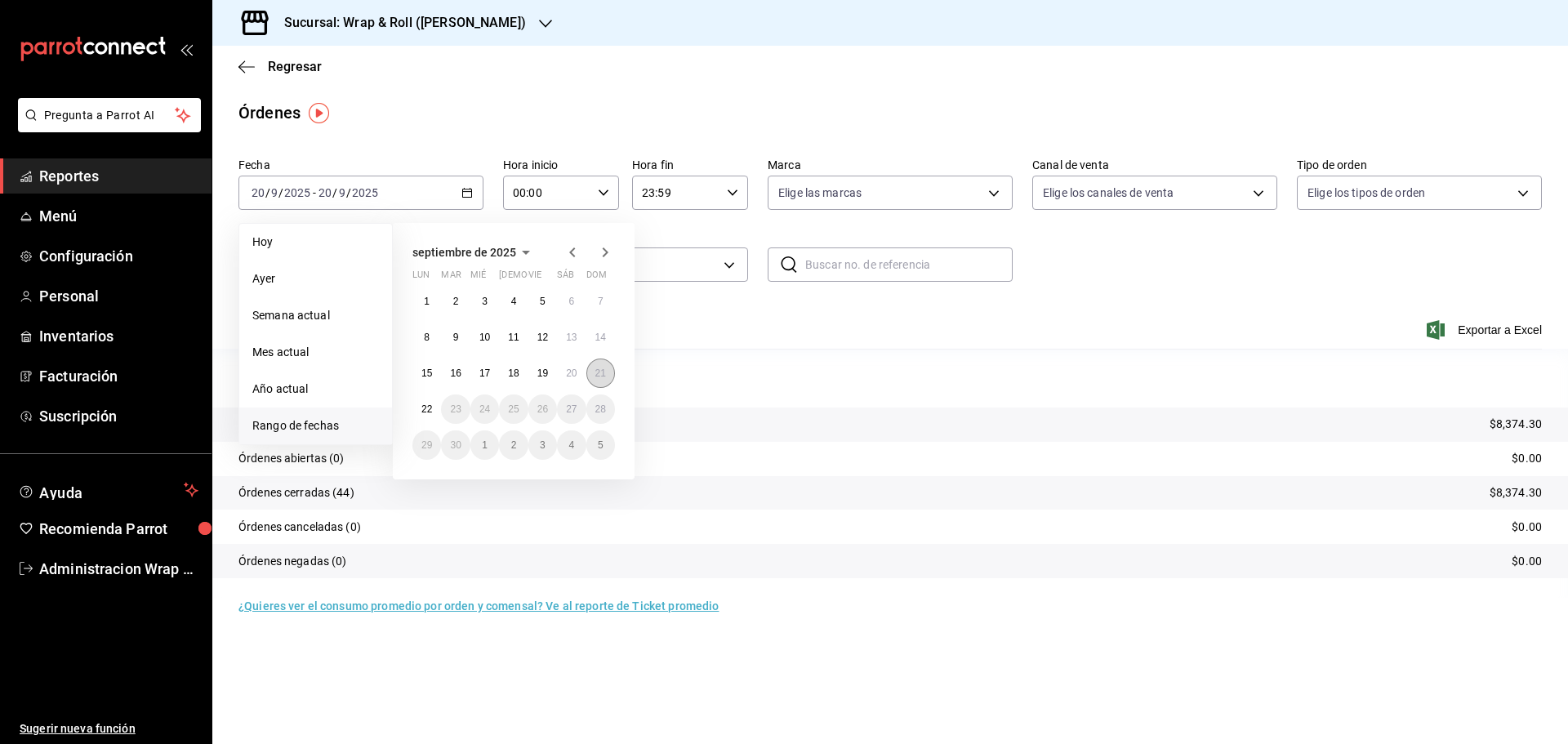
click at [600, 374] on abbr "21" at bounding box center [600, 373] width 10 height 11
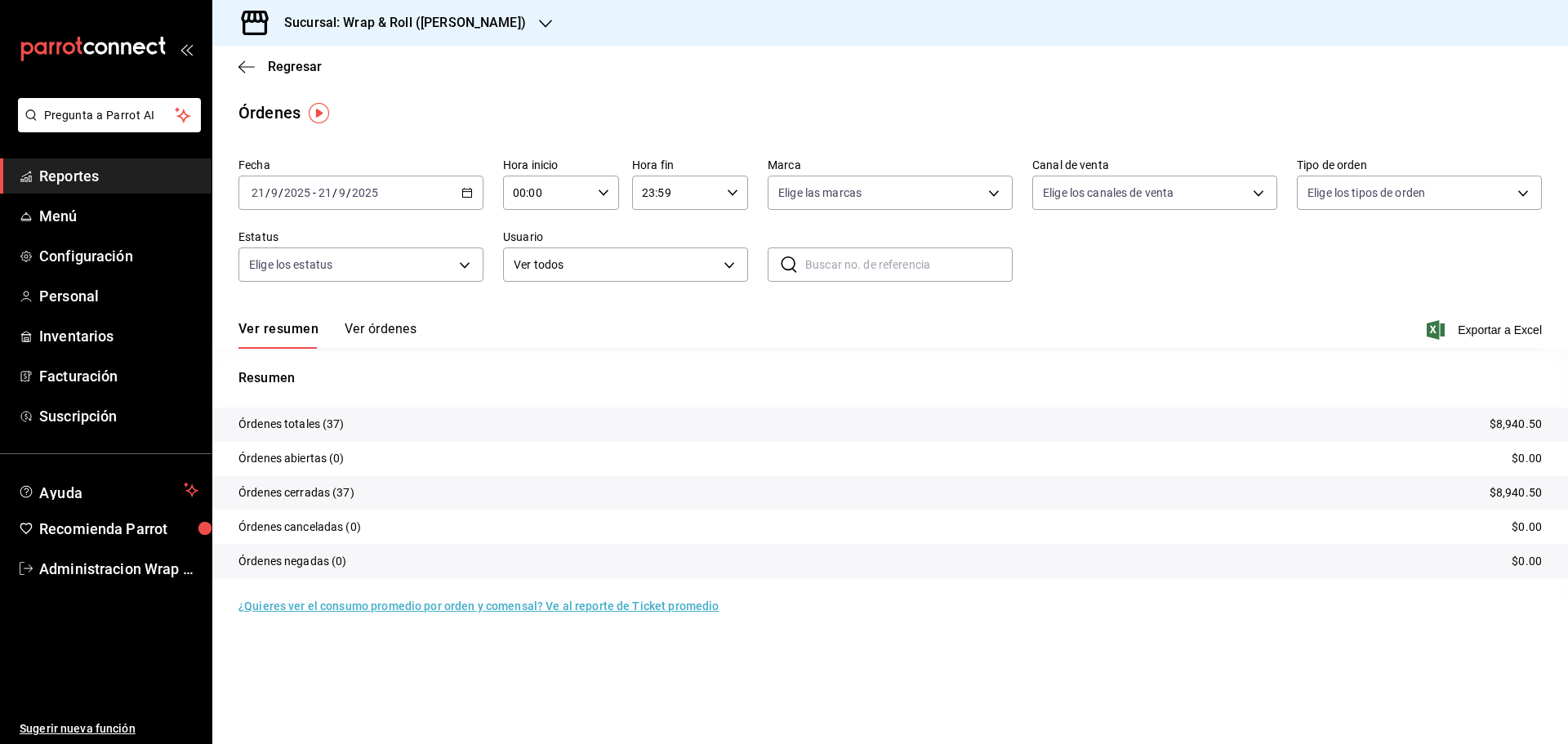
click at [539, 23] on icon "button" at bounding box center [545, 23] width 13 height 13
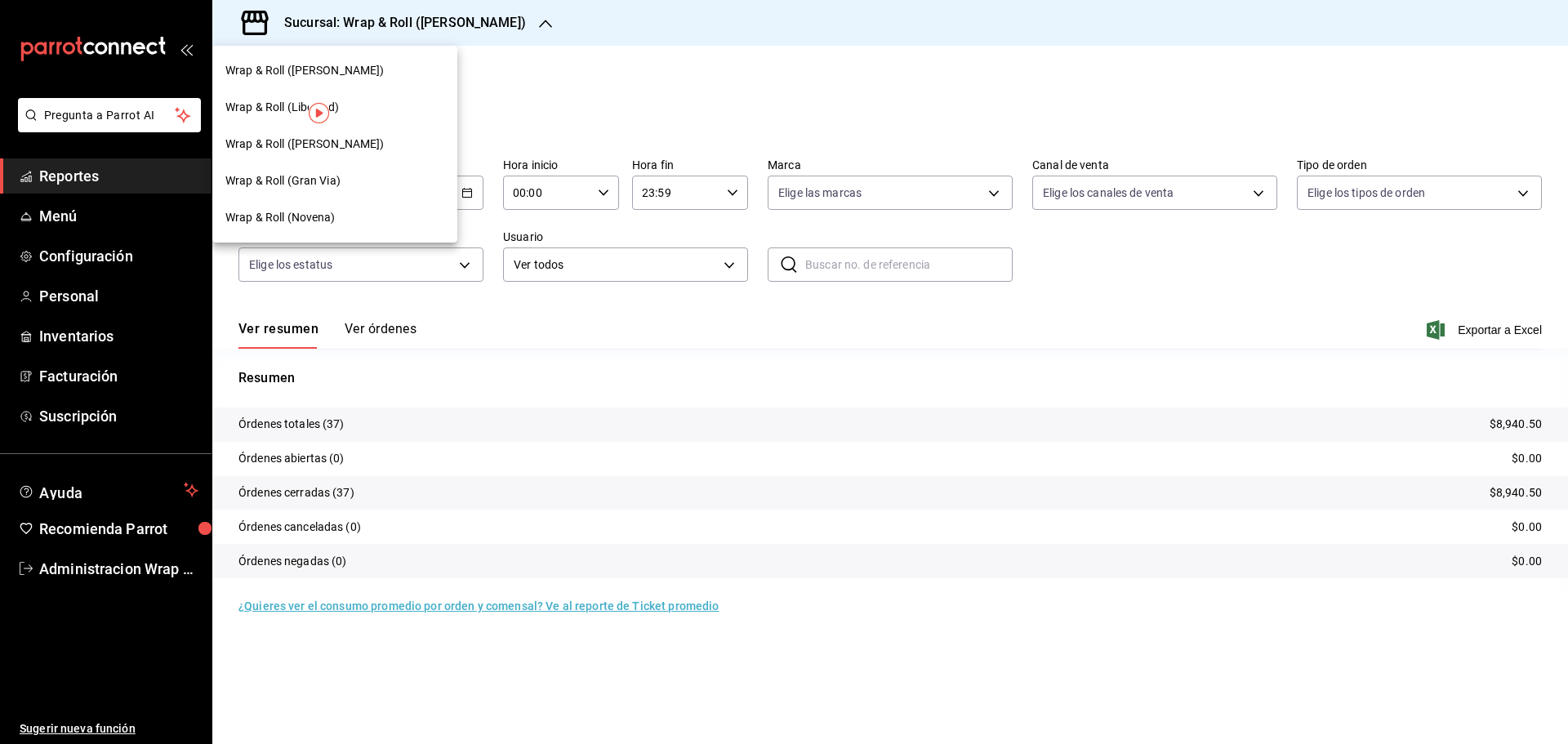
click at [399, 221] on div "Wrap & Roll (Novena)" at bounding box center [335, 217] width 219 height 17
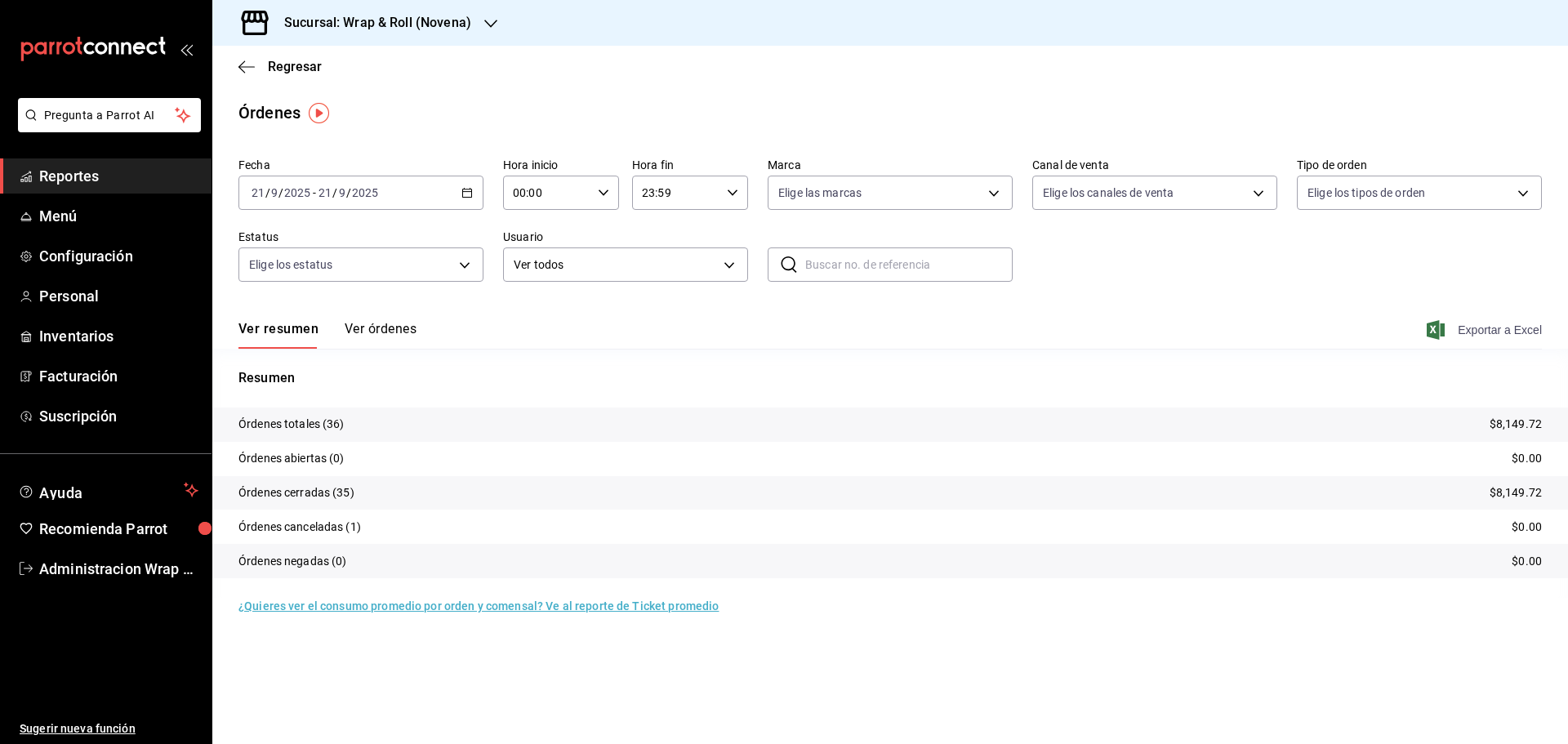
click at [1496, 333] on span "Exportar a Excel" at bounding box center [1485, 329] width 112 height 20
click at [484, 18] on icon "button" at bounding box center [490, 23] width 13 height 13
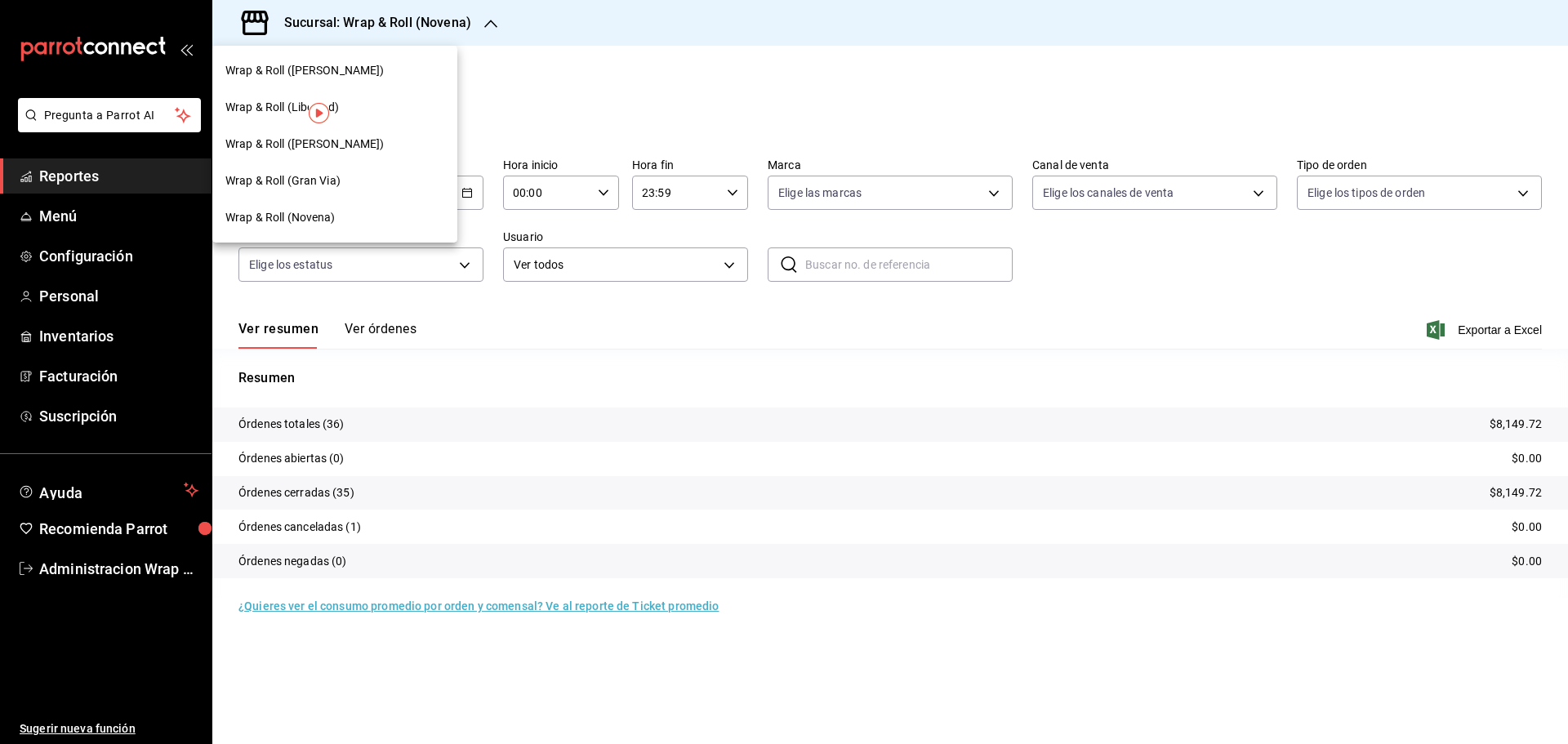
click at [341, 151] on span "Wrap & Roll ([PERSON_NAME])" at bounding box center [305, 145] width 159 height 17
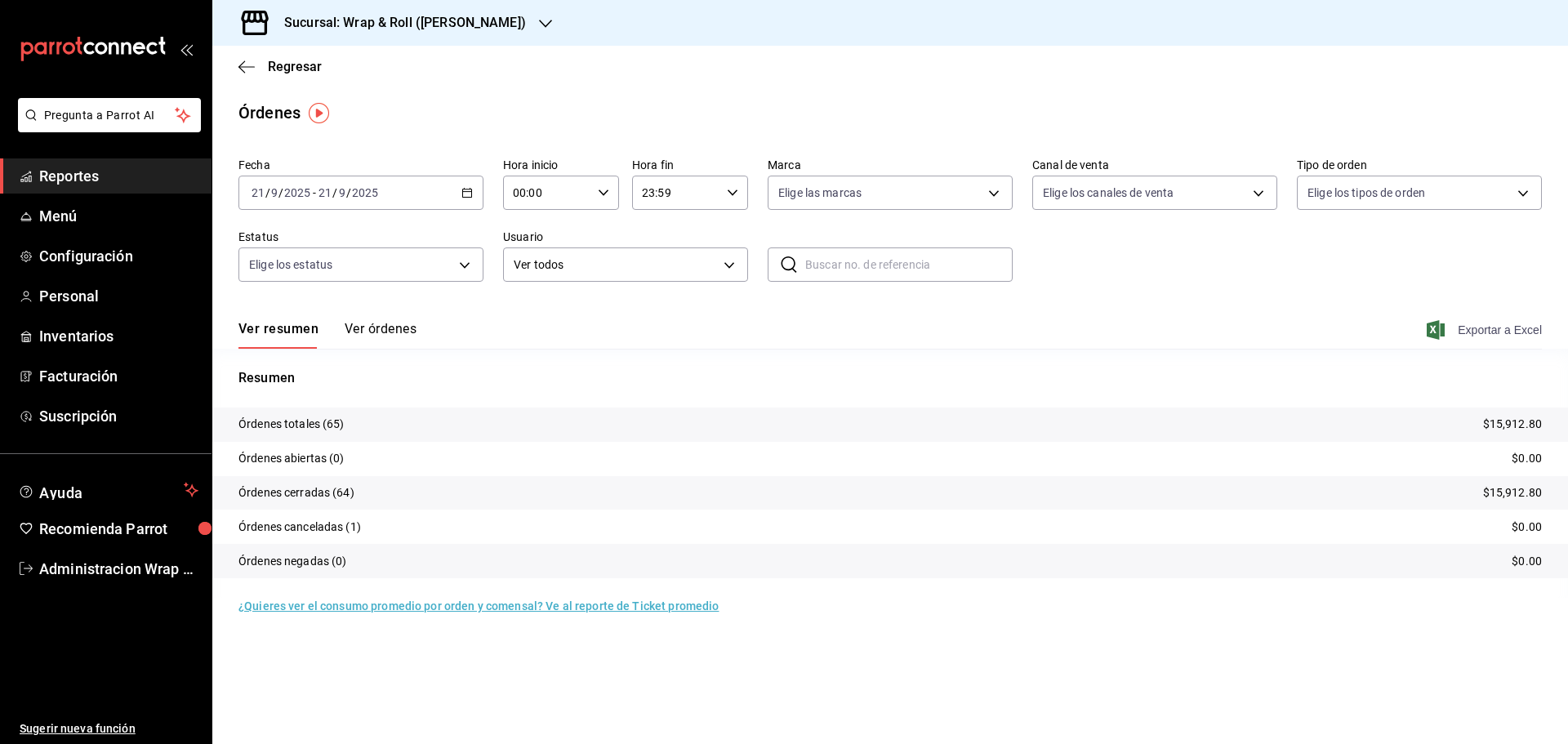
click at [1525, 331] on span "Exportar a Excel" at bounding box center [1485, 329] width 112 height 20
click at [539, 21] on icon "button" at bounding box center [545, 23] width 13 height 13
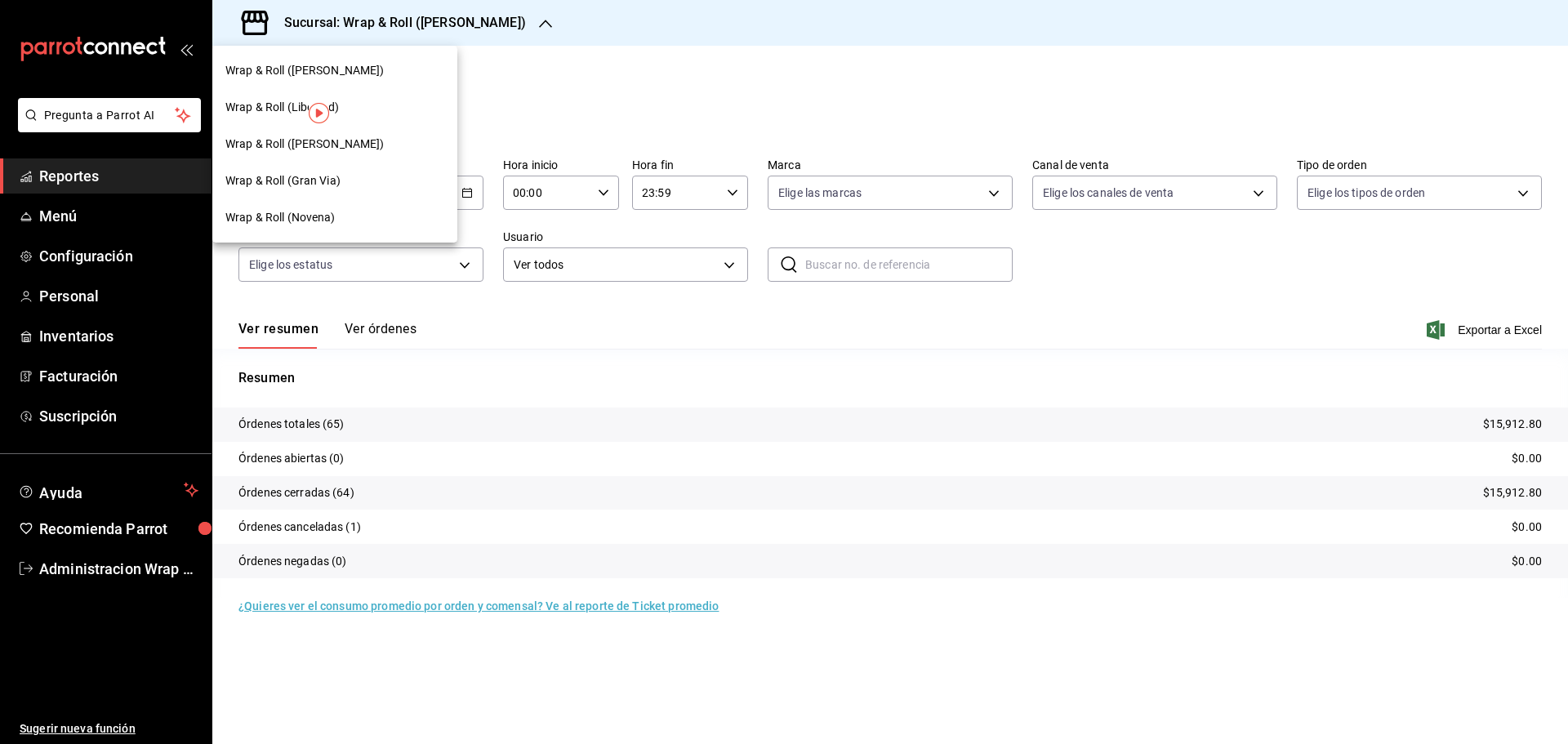
click at [308, 182] on span "Wrap & Roll (Gran Via)" at bounding box center [283, 180] width 115 height 17
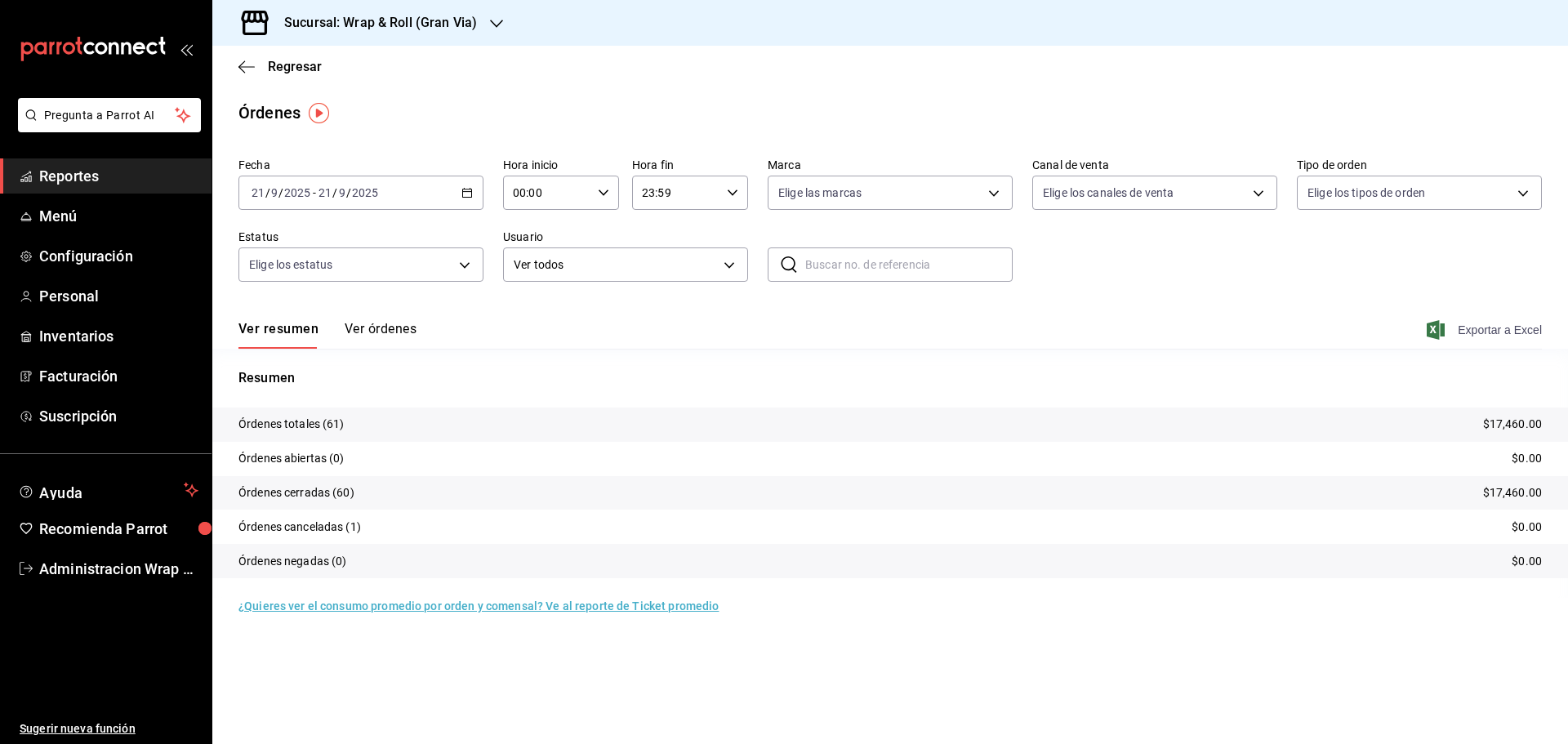
click at [1461, 324] on span "Exportar a Excel" at bounding box center [1485, 329] width 112 height 20
click at [490, 18] on icon "button" at bounding box center [496, 23] width 13 height 13
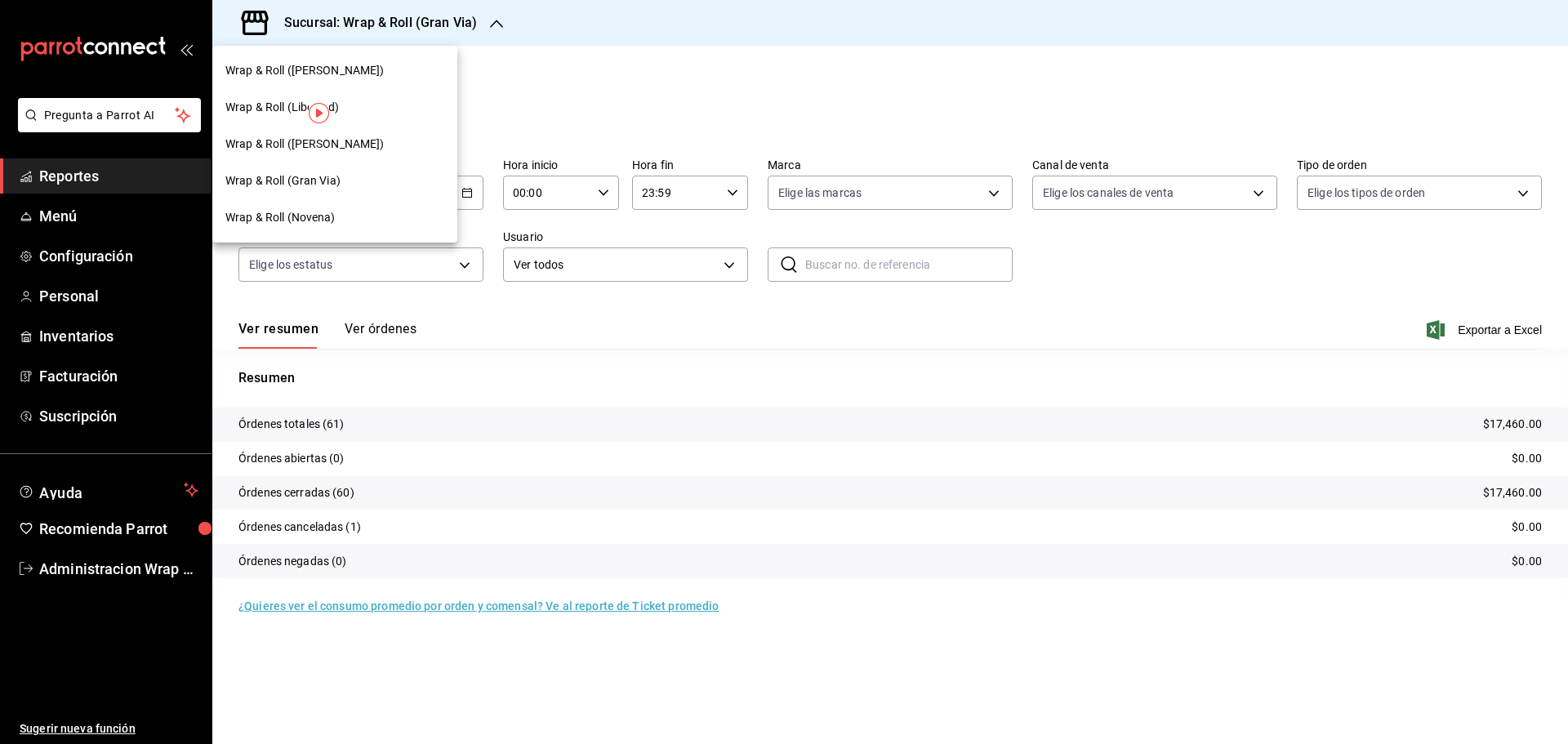
click at [380, 67] on div "Wrap & Roll ([PERSON_NAME])" at bounding box center [335, 71] width 219 height 17
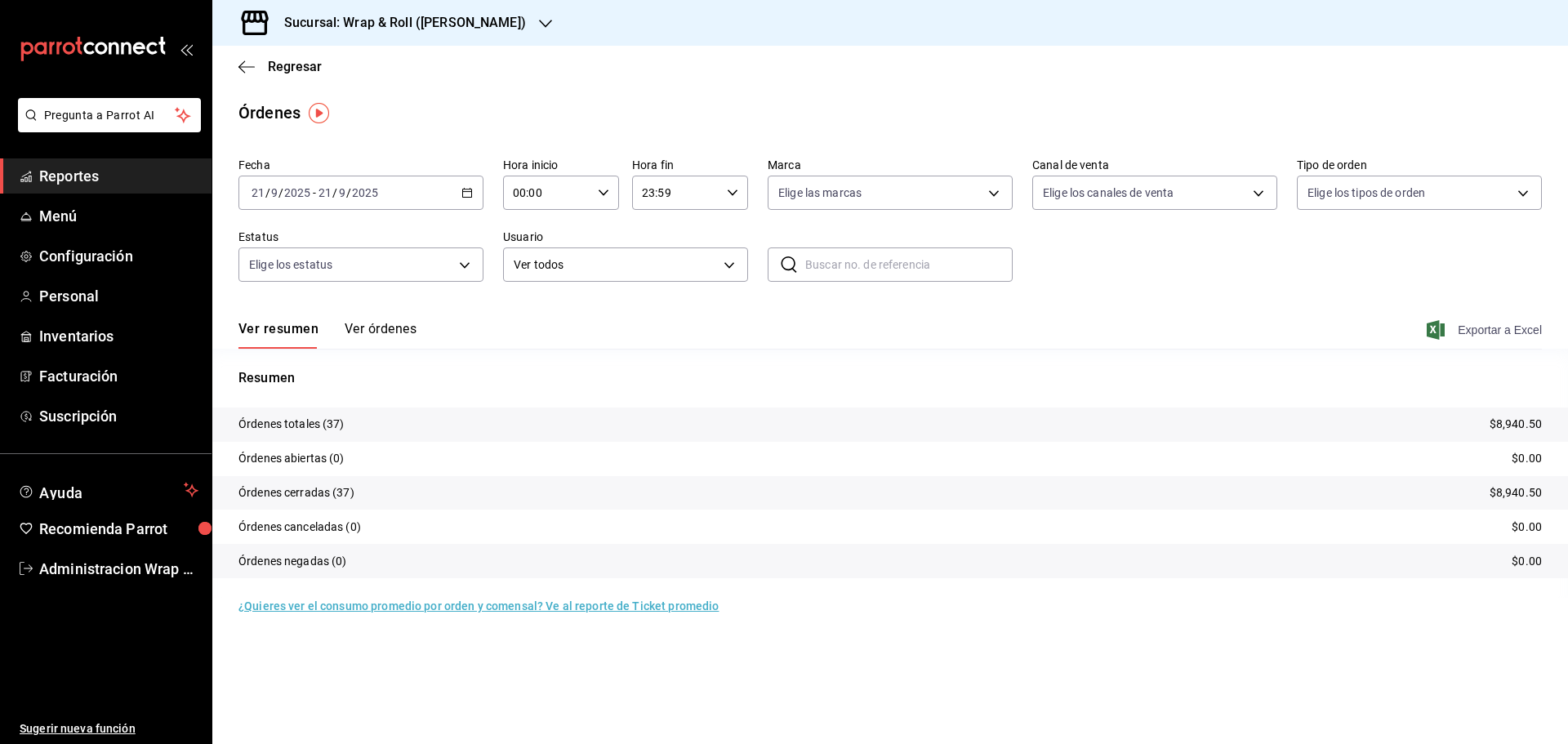
click at [1523, 329] on span "Exportar a Excel" at bounding box center [1485, 329] width 112 height 20
